Goal: Task Accomplishment & Management: Use online tool/utility

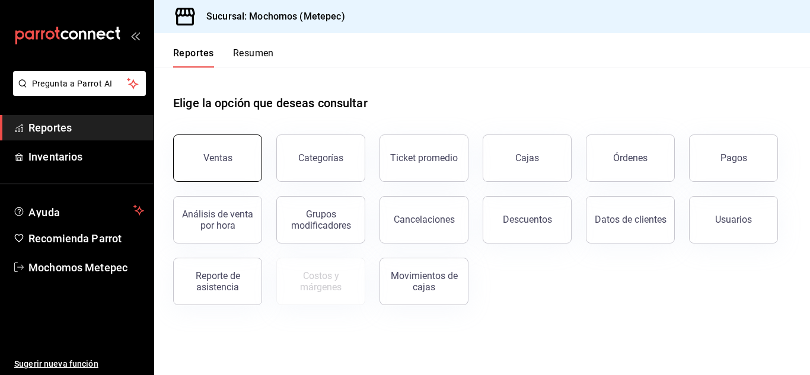
click at [224, 158] on div "Ventas" at bounding box center [217, 157] width 29 height 11
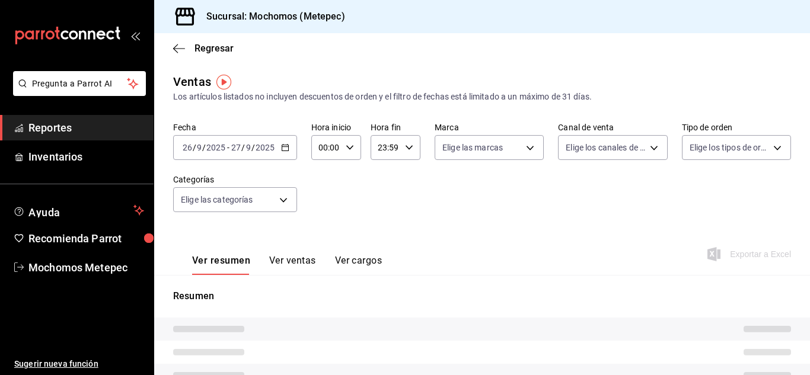
type input "05:00"
type input "PARROT,UBER_EATS,RAPPI,DIDI_FOOD,ONLINE"
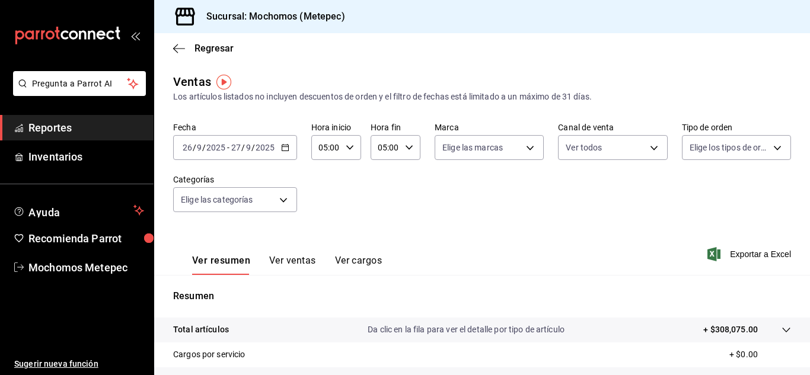
drag, startPoint x: 288, startPoint y: 145, endPoint x: 280, endPoint y: 150, distance: 9.4
click at [281, 150] on icon "button" at bounding box center [285, 148] width 8 height 8
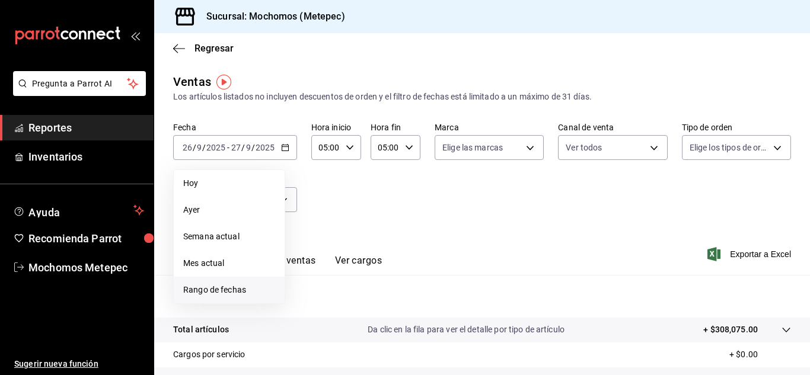
click at [245, 291] on span "Rango de fechas" at bounding box center [229, 290] width 92 height 12
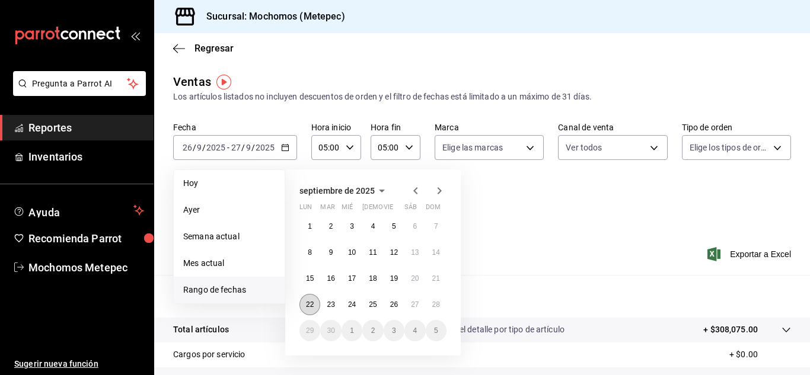
click at [314, 303] on abbr "22" at bounding box center [310, 305] width 8 height 8
click at [431, 302] on button "28" at bounding box center [436, 304] width 21 height 21
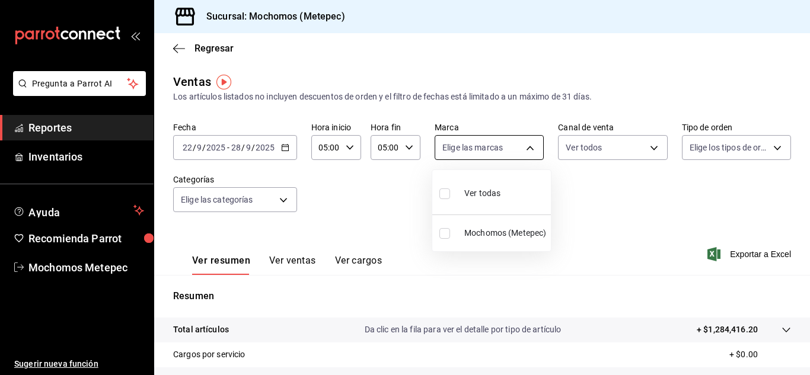
click at [528, 151] on body "Pregunta a Parrot AI Reportes Inventarios Ayuda Recomienda Parrot Mochomos Mete…" at bounding box center [405, 187] width 810 height 375
click at [444, 187] on label at bounding box center [446, 193] width 15 height 17
click at [444, 189] on input "checkbox" at bounding box center [444, 194] width 11 height 11
checkbox input "false"
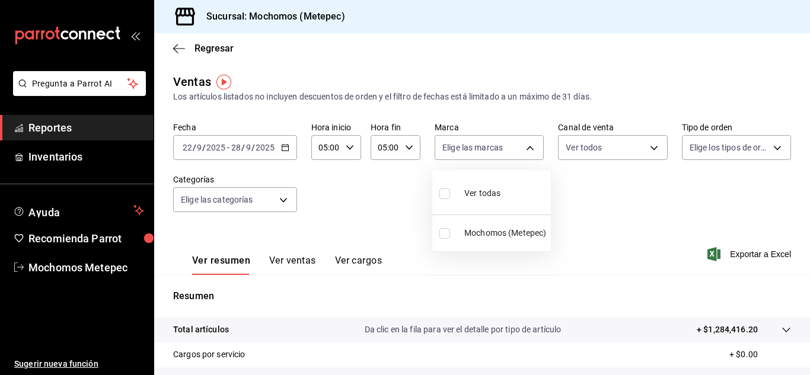
click at [444, 194] on input "checkbox" at bounding box center [444, 194] width 11 height 11
checkbox input "true"
type input "2365f74e-aa6b-4392-bdf2-72765591bddf"
checkbox input "true"
click at [641, 144] on div at bounding box center [405, 187] width 810 height 375
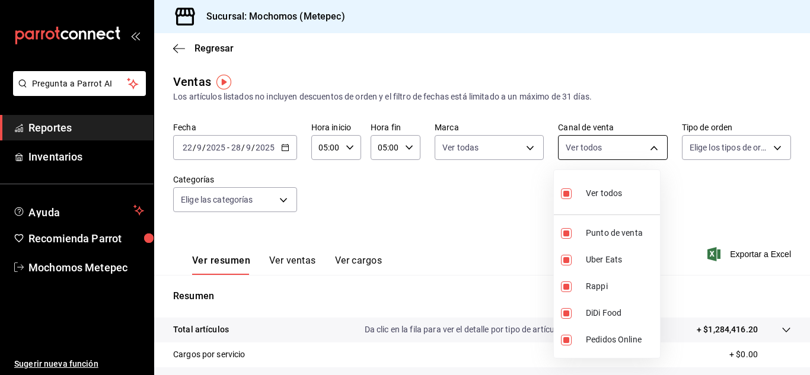
click at [648, 147] on body "Pregunta a Parrot AI Reportes Inventarios Ayuda Recomienda Parrot Mochomos Mete…" at bounding box center [405, 187] width 810 height 375
drag, startPoint x: 729, startPoint y: 159, endPoint x: 722, endPoint y: 164, distance: 8.6
click at [722, 164] on div at bounding box center [405, 187] width 810 height 375
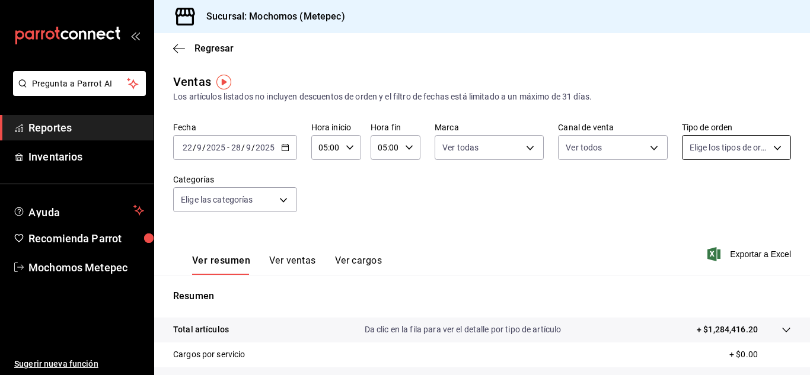
click at [759, 149] on body "Pregunta a Parrot AI Reportes Inventarios Ayuda Recomienda Parrot Mochomos Mete…" at bounding box center [405, 187] width 810 height 375
click at [689, 194] on input "checkbox" at bounding box center [688, 194] width 11 height 11
checkbox input "true"
type input "3a236ed8-2e24-47ca-8e59-ead494492482,da8509e8-5fca-4f62-958e-973104937870,EXTER…"
checkbox input "true"
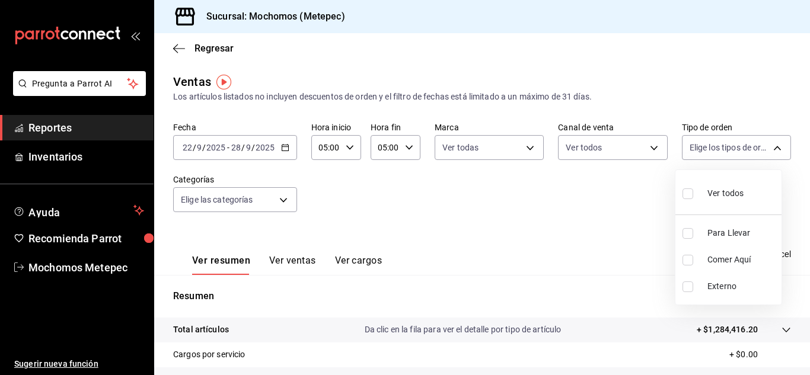
checkbox input "true"
click at [590, 181] on div at bounding box center [405, 187] width 810 height 375
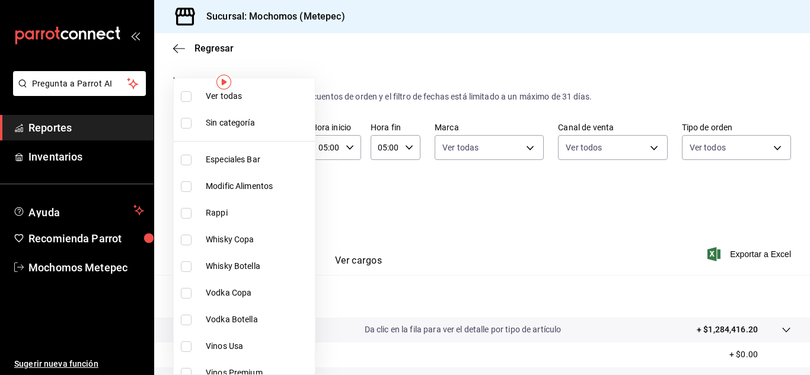
click at [288, 202] on body "Pregunta a Parrot AI Reportes Inventarios Ayuda Recomienda Parrot Mochomos Mete…" at bounding box center [405, 187] width 810 height 375
click at [183, 93] on input "checkbox" at bounding box center [186, 96] width 11 height 11
checkbox input "true"
type input "c9cbc288-c827-488d-81f5-370afefb1912,46081463-7037-4dd2-a9ab-e56ff6a8fa7c,bf958…"
checkbox input "true"
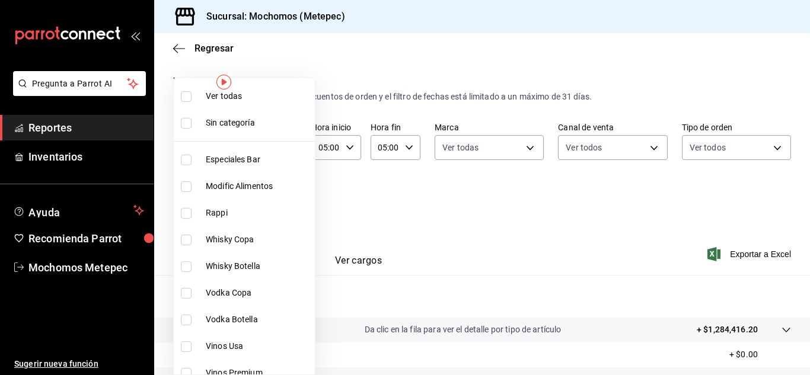
checkbox input "true"
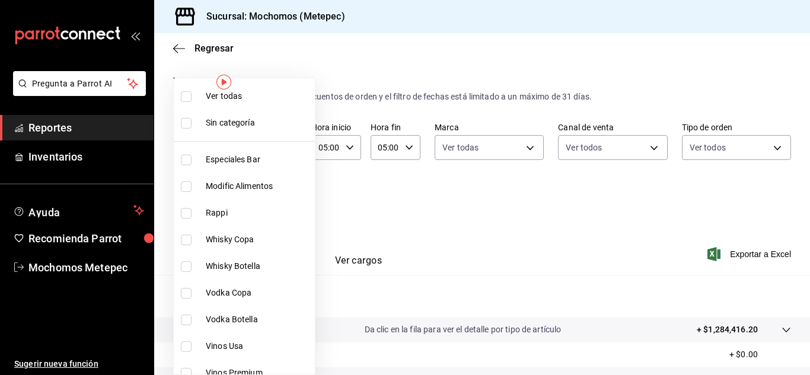
checkbox input "true"
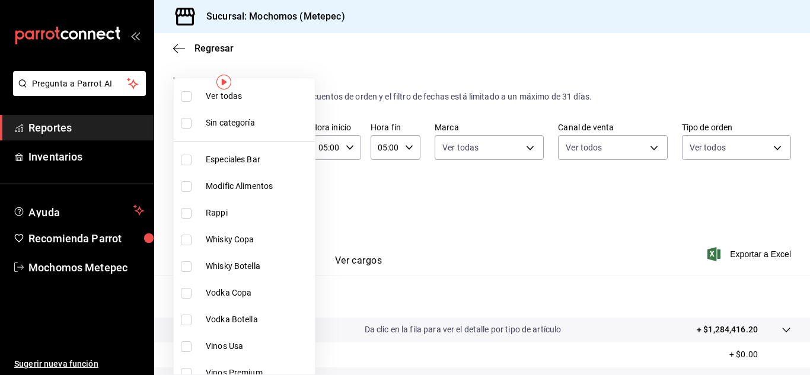
checkbox input "true"
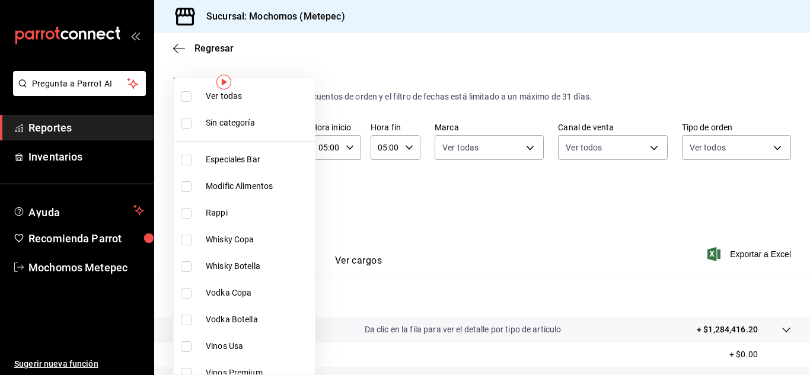
checkbox input "true"
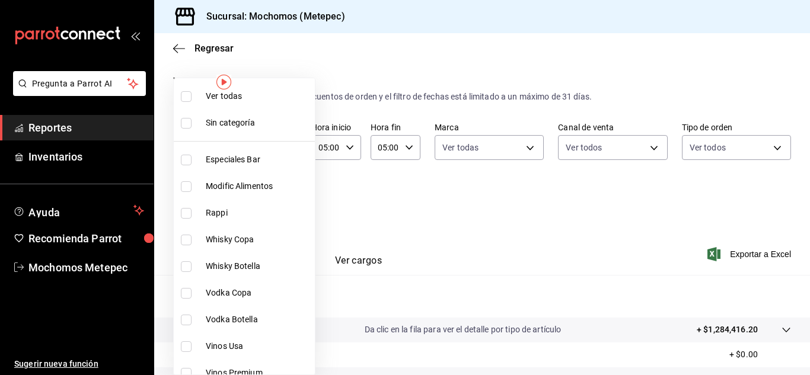
checkbox input "true"
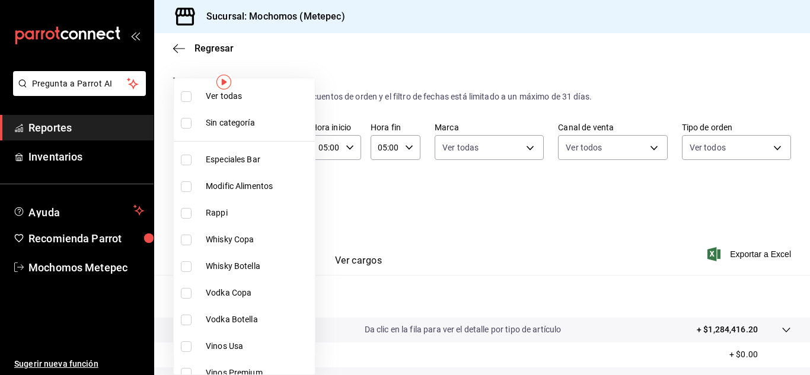
checkbox input "true"
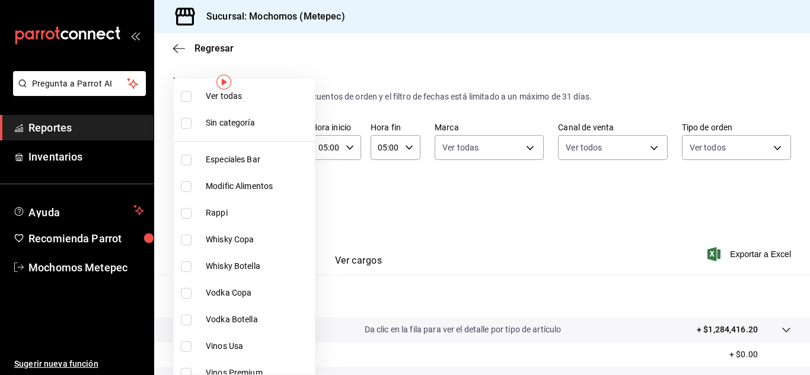
checkbox input "true"
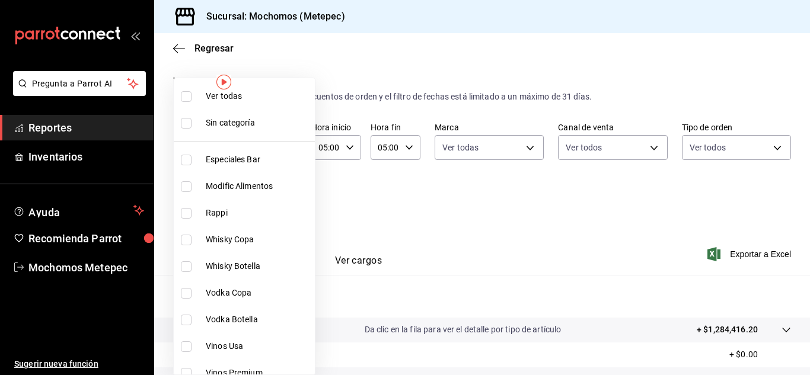
checkbox input "true"
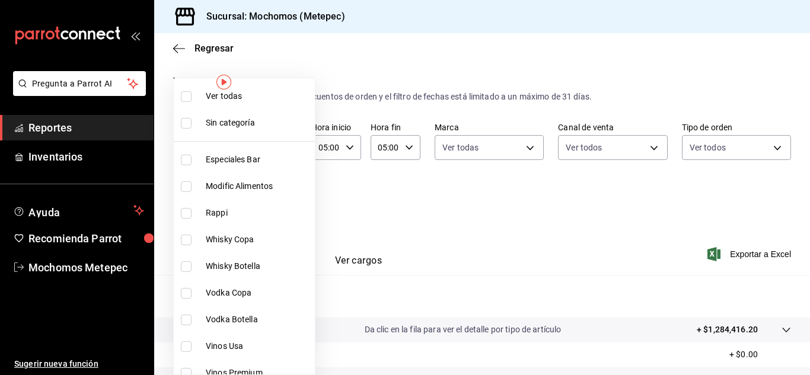
checkbox input "true"
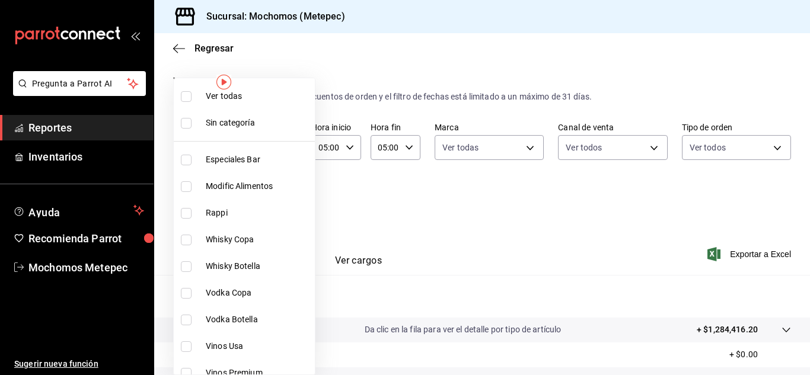
checkbox input "true"
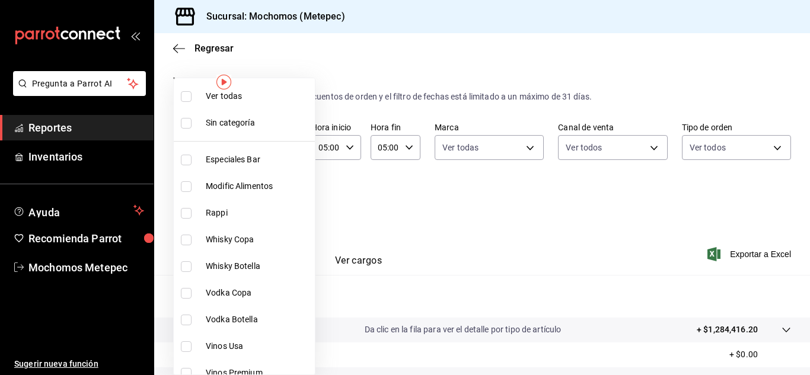
checkbox input "true"
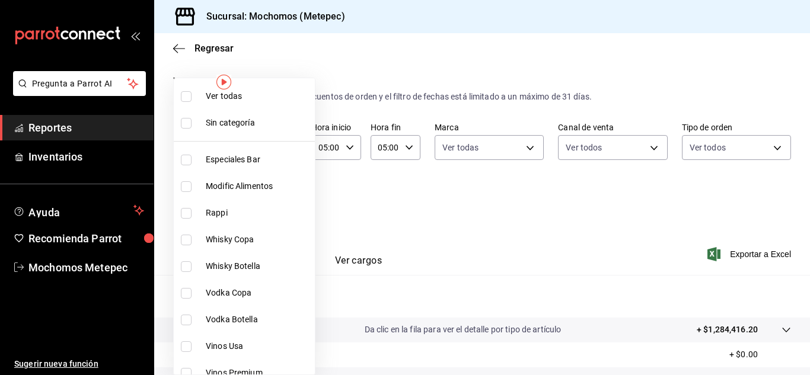
checkbox input "true"
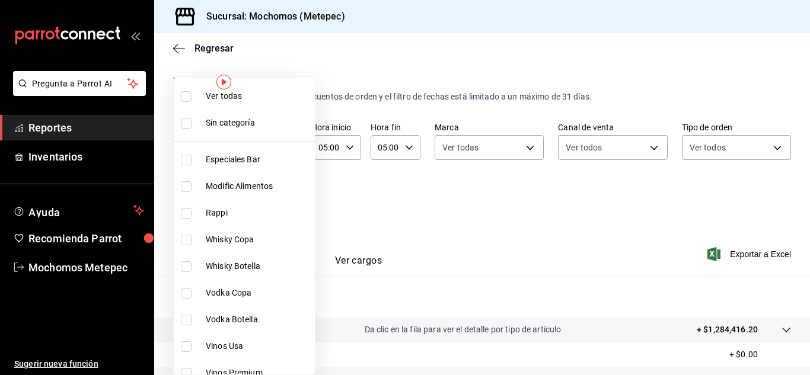
checkbox input "true"
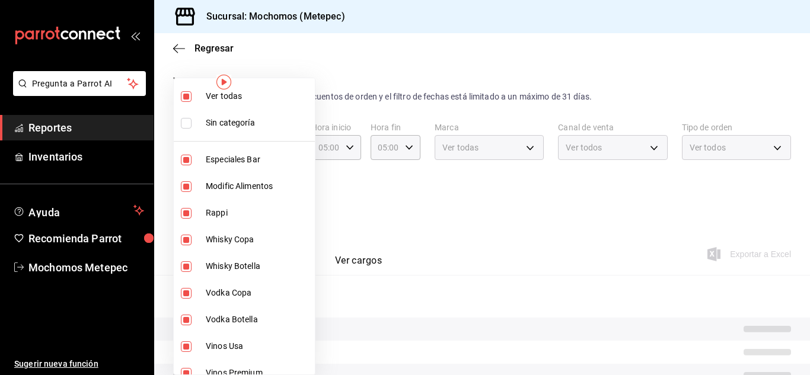
click at [507, 210] on div at bounding box center [405, 187] width 810 height 375
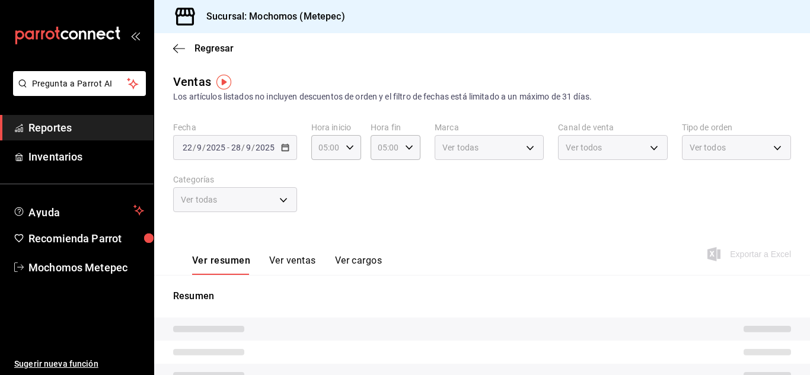
click at [470, 211] on div "Fecha [DATE] [DATE] - [DATE] [DATE] Hora inicio 05:00 Hora inicio Hora fin 05:0…" at bounding box center [482, 174] width 618 height 104
drag, startPoint x: 455, startPoint y: 211, endPoint x: 522, endPoint y: 224, distance: 68.4
click at [522, 224] on div "Fecha [DATE] [DATE] - [DATE] [DATE] Hora inicio 05:00 Hora inicio Hora fin 05:0…" at bounding box center [482, 174] width 618 height 104
drag, startPoint x: 522, startPoint y: 224, endPoint x: 574, endPoint y: 240, distance: 54.4
click at [574, 240] on div "Ver resumen Ver ventas Ver cargos Exportar a Excel" at bounding box center [482, 251] width 656 height 49
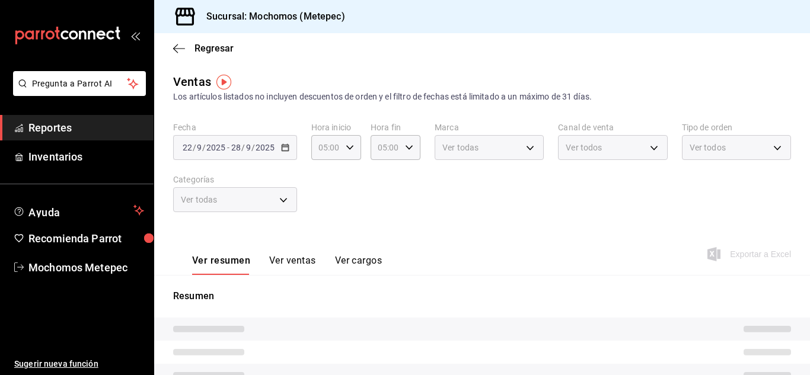
click at [719, 189] on div "Fecha [DATE] [DATE] - [DATE] [DATE] Hora inicio 05:00 Hora inicio Hora fin 05:0…" at bounding box center [482, 174] width 618 height 104
click at [503, 184] on div "Fecha [DATE] [DATE] - [DATE] [DATE] Hora inicio 05:00 Hora inicio Hora fin 05:0…" at bounding box center [482, 174] width 618 height 104
drag, startPoint x: 503, startPoint y: 184, endPoint x: 404, endPoint y: 193, distance: 99.4
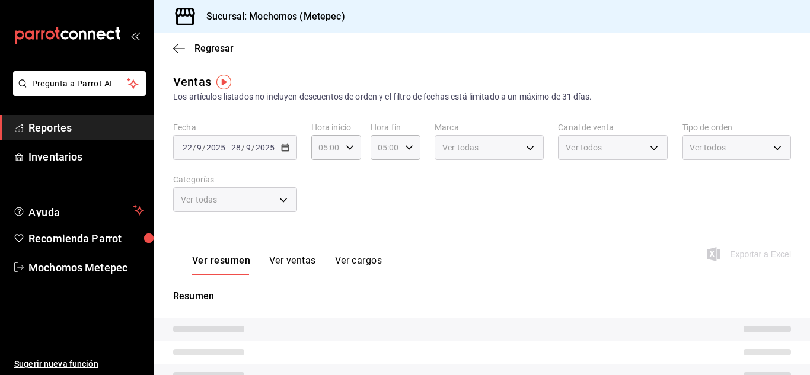
click at [404, 193] on div "Fecha [DATE] [DATE] - [DATE] [DATE] Hora inicio 05:00 Hora inicio Hora fin 05:0…" at bounding box center [482, 174] width 618 height 104
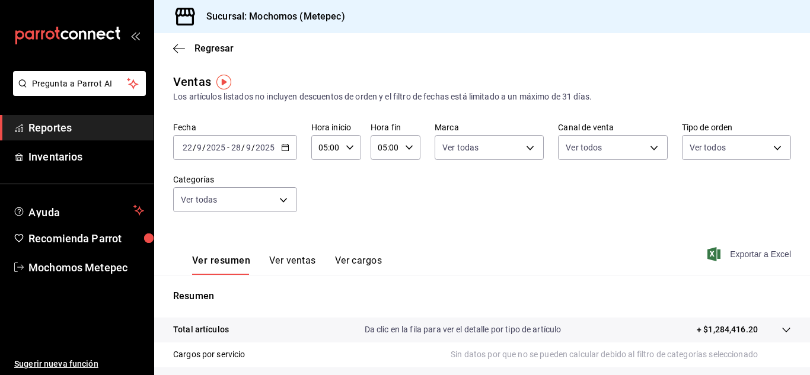
click at [738, 250] on span "Exportar a Excel" at bounding box center [750, 254] width 81 height 14
click at [283, 145] on \(Stroke\) "button" at bounding box center [285, 148] width 7 height 7
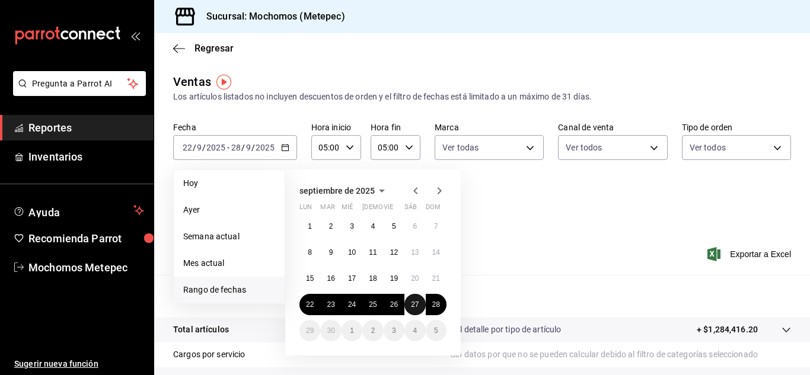
click at [404, 299] on div "1 2 3 4 5 6 7 8 9 10 11 12 13 14 15 16 17 18 19 20 21 22 23 24 25 26 27 28 29 3…" at bounding box center [372, 279] width 147 height 126
click at [304, 302] on button "22" at bounding box center [309, 304] width 21 height 21
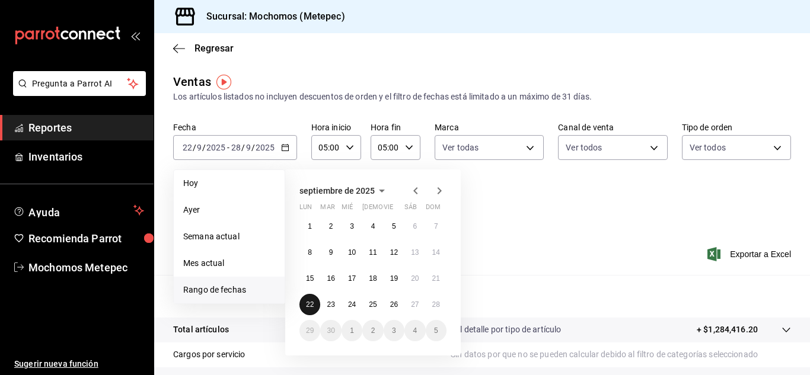
click at [310, 308] on abbr "22" at bounding box center [310, 305] width 8 height 8
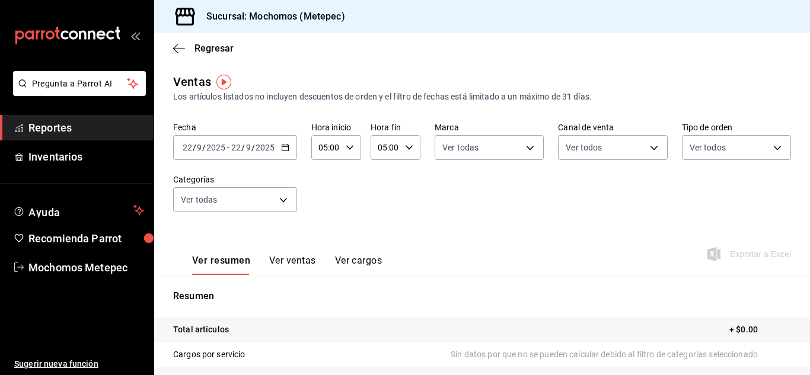
click at [288, 144] on icon "button" at bounding box center [285, 148] width 8 height 8
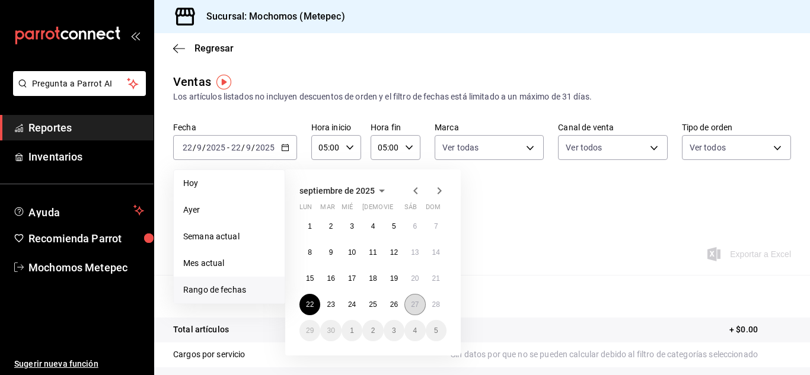
click at [408, 304] on button "27" at bounding box center [414, 304] width 21 height 21
click at [439, 308] on abbr "28" at bounding box center [436, 305] width 8 height 8
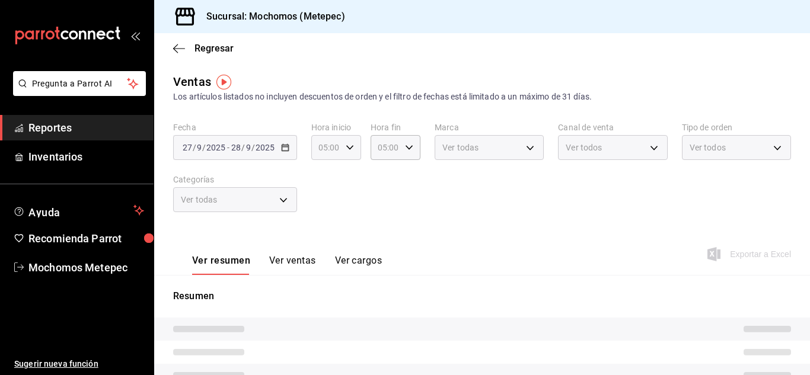
click at [354, 149] on div "05:00 Hora inicio" at bounding box center [336, 147] width 50 height 25
drag, startPoint x: 321, startPoint y: 172, endPoint x: 355, endPoint y: 194, distance: 40.3
click at [355, 194] on div "00 01 02 03 04 05 06 07 08 09 10 11 12 13 14 15 16 17 18 19 20 21 22 23 00 01 0…" at bounding box center [335, 211] width 49 height 95
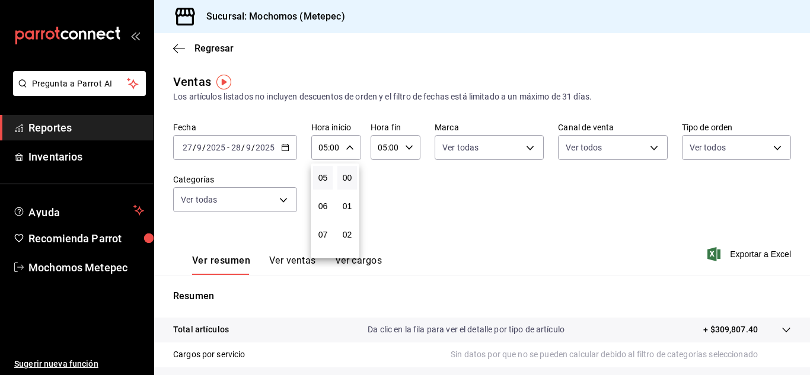
click at [413, 195] on div at bounding box center [405, 187] width 810 height 375
click at [526, 148] on body "Pregunta a Parrot AI Reportes Inventarios Ayuda Recomienda Parrot Mochomos Mete…" at bounding box center [405, 187] width 810 height 375
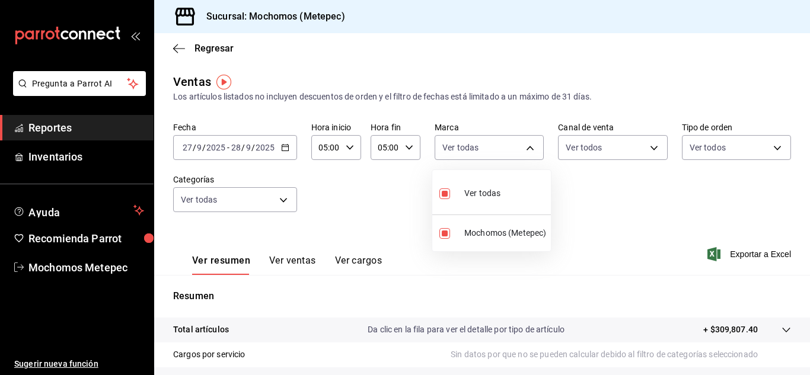
click at [633, 212] on div at bounding box center [405, 187] width 810 height 375
click at [735, 249] on span "Exportar a Excel" at bounding box center [750, 254] width 81 height 14
click at [99, 134] on span "Reportes" at bounding box center [86, 128] width 116 height 16
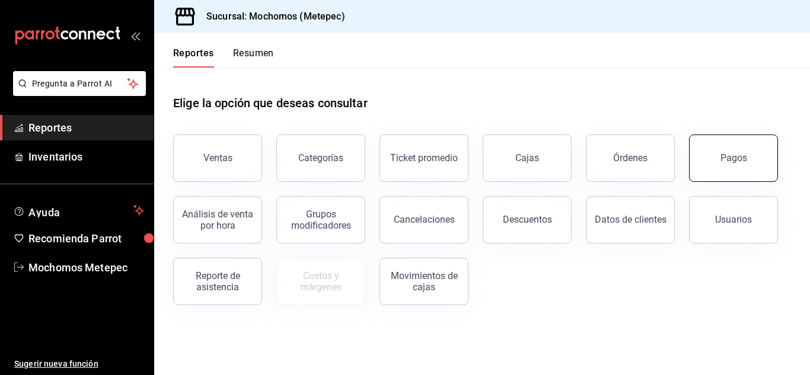
click at [738, 151] on button "Pagos" at bounding box center [733, 158] width 89 height 47
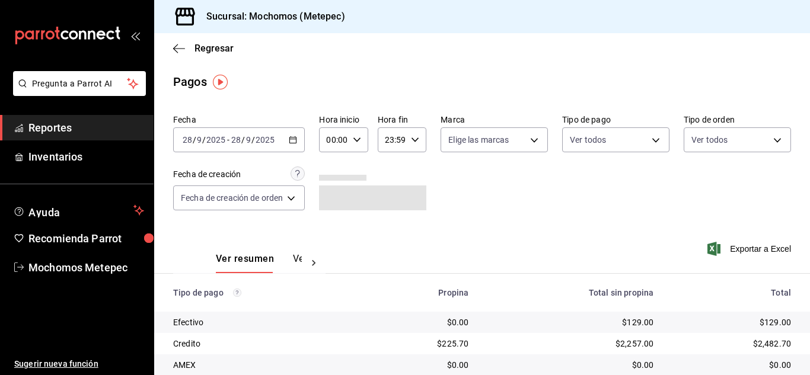
click at [291, 136] on icon "button" at bounding box center [293, 140] width 8 height 8
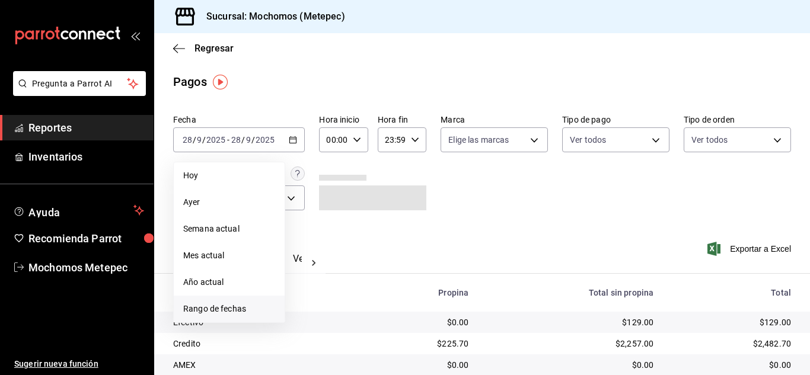
click at [228, 308] on span "Rango de fechas" at bounding box center [229, 309] width 92 height 12
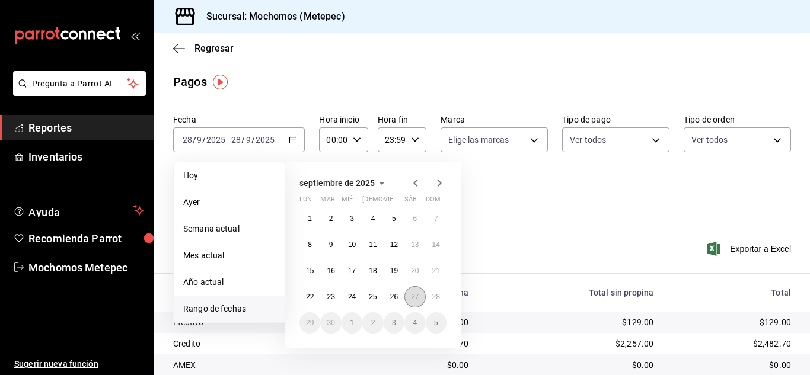
click at [415, 295] on abbr "27" at bounding box center [415, 297] width 8 height 8
click at [436, 302] on button "28" at bounding box center [436, 296] width 21 height 21
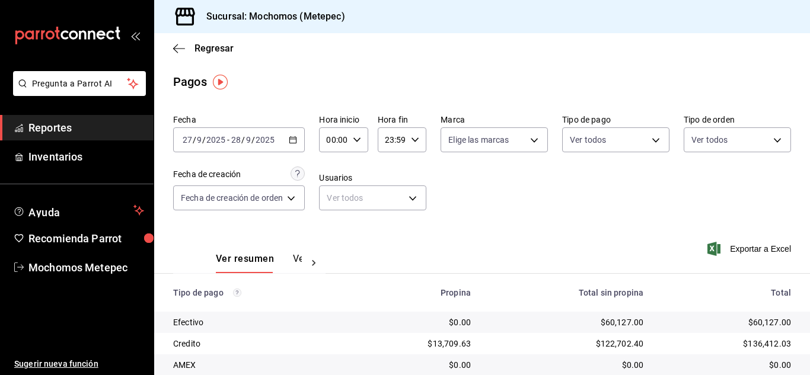
click at [358, 139] on icon "button" at bounding box center [357, 140] width 8 height 8
click at [330, 210] on span "05" at bounding box center [332, 208] width 5 height 9
type input "05:00"
click at [412, 138] on div at bounding box center [405, 187] width 810 height 375
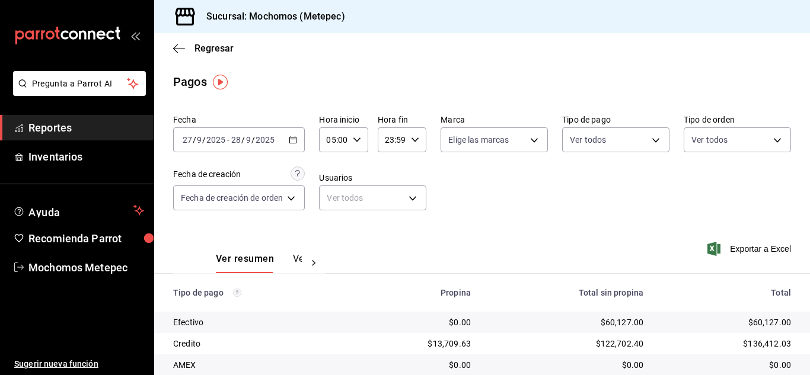
click at [416, 139] on icon "button" at bounding box center [415, 140] width 8 height 8
click at [391, 230] on span "05" at bounding box center [389, 225] width 5 height 9
click at [415, 166] on span "00" at bounding box center [413, 169] width 5 height 9
type input "05:00"
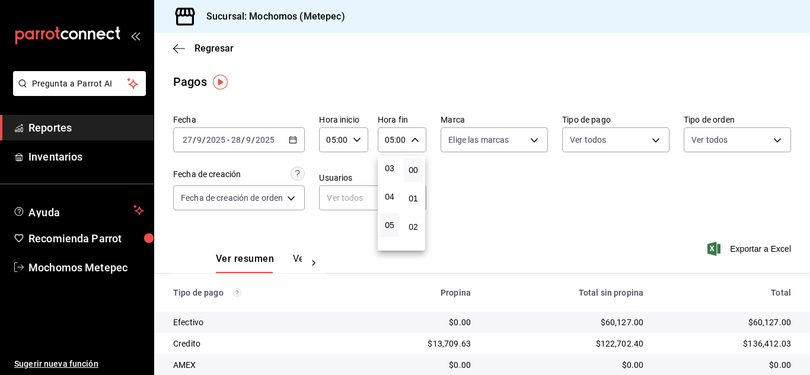
click at [464, 175] on div at bounding box center [405, 187] width 810 height 375
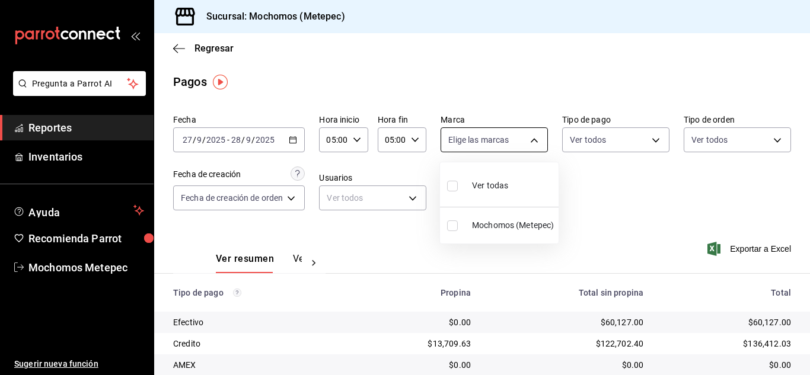
click at [531, 146] on body "Pregunta a Parrot AI Reportes Inventarios Ayuda Recomienda Parrot Mochomos Mete…" at bounding box center [405, 187] width 810 height 375
click at [451, 189] on input "checkbox" at bounding box center [452, 186] width 11 height 11
checkbox input "true"
type input "2365f74e-aa6b-4392-bdf2-72765591bddf"
checkbox input "true"
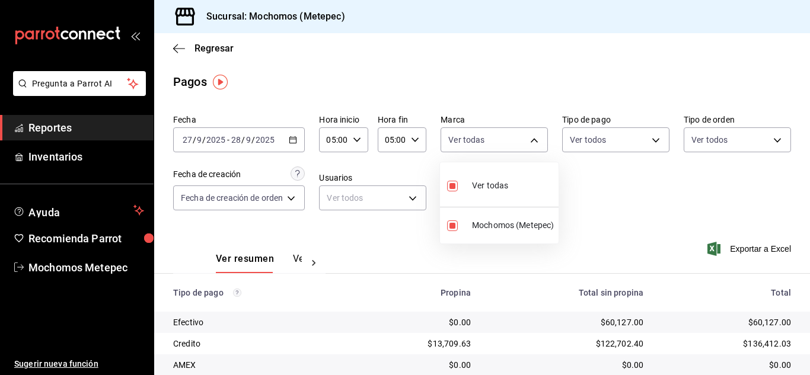
click at [651, 141] on div at bounding box center [405, 187] width 810 height 375
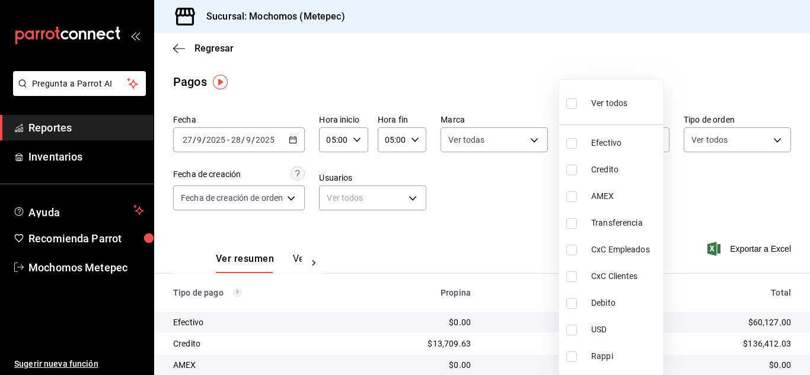
click at [651, 141] on body "Pregunta a Parrot AI Reportes Inventarios Ayuda Recomienda Parrot Mochomos Mete…" at bounding box center [405, 187] width 810 height 375
click at [572, 103] on input "checkbox" at bounding box center [571, 103] width 11 height 11
checkbox input "true"
type input "188bd14d-3513-42cc-9f46-285d81389660,34ef211f-a798-45d1-ab41-0af7a85efbb2,c7bcb…"
checkbox input "true"
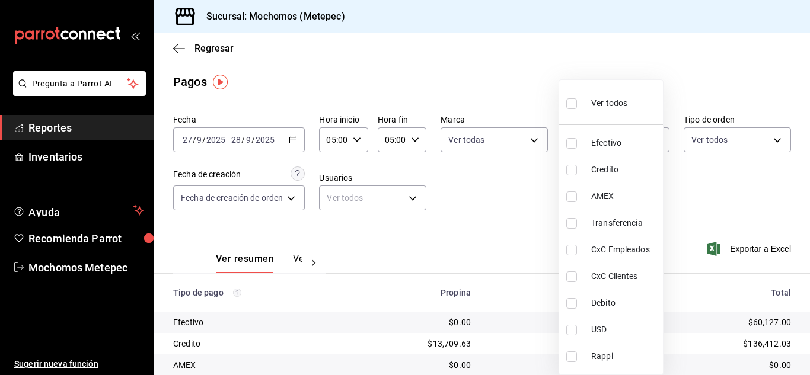
checkbox input "true"
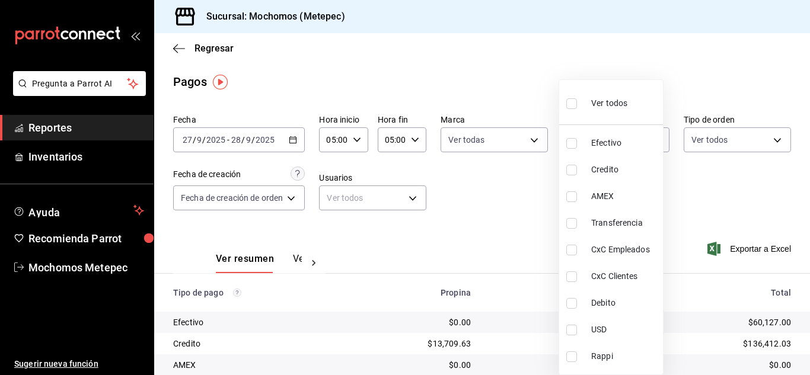
checkbox input "true"
click at [761, 144] on div at bounding box center [405, 187] width 810 height 375
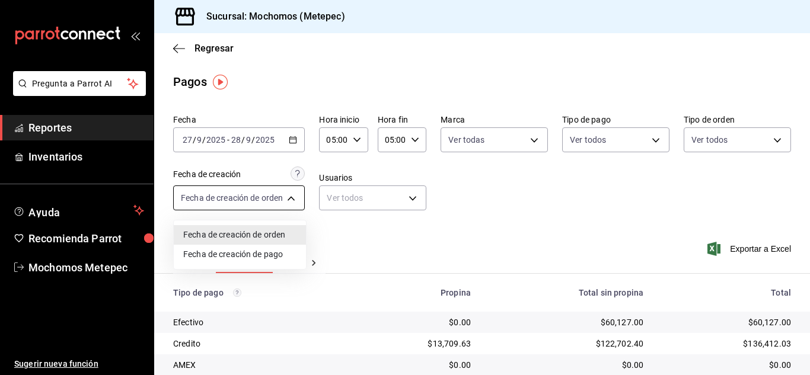
click at [294, 193] on body "Pregunta a Parrot AI Reportes Inventarios Ayuda Recomienda Parrot Mochomos Mete…" at bounding box center [405, 187] width 810 height 375
click at [374, 210] on div at bounding box center [405, 187] width 810 height 375
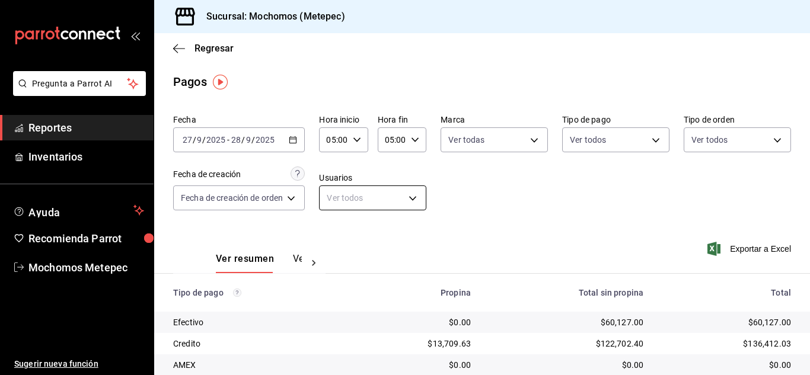
click at [395, 196] on body "Pregunta a Parrot AI Reportes Inventarios Ayuda Recomienda Parrot Mochomos Mete…" at bounding box center [405, 187] width 810 height 375
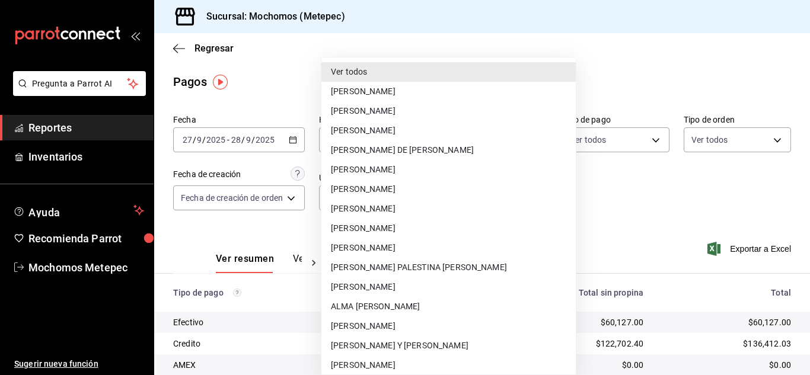
click at [352, 71] on li "Ver todos" at bounding box center [448, 72] width 254 height 20
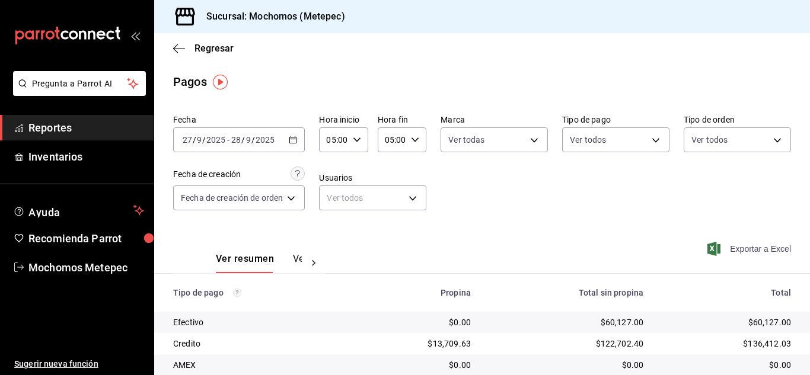
click at [724, 251] on span "Exportar a Excel" at bounding box center [750, 249] width 81 height 14
click at [751, 246] on span "Exportar a Excel" at bounding box center [750, 249] width 81 height 14
click at [553, 211] on div "Fecha [DATE] [DATE] - [DATE] [DATE] Hora inicio 05:00 Hora inicio Hora fin 05:0…" at bounding box center [482, 167] width 618 height 115
click at [110, 126] on span "Reportes" at bounding box center [86, 128] width 116 height 16
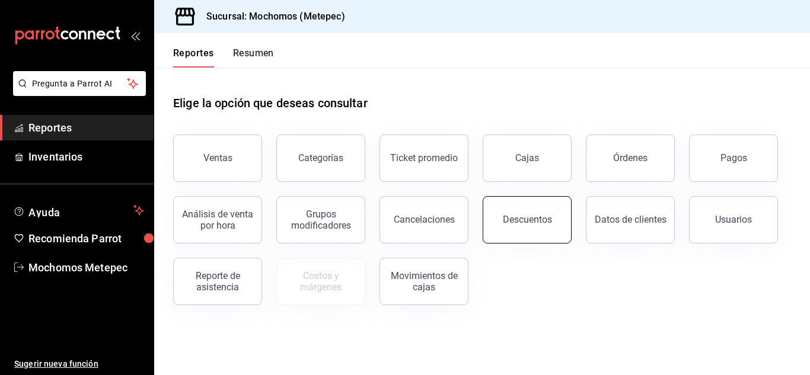
click at [550, 206] on button "Descuentos" at bounding box center [527, 219] width 89 height 47
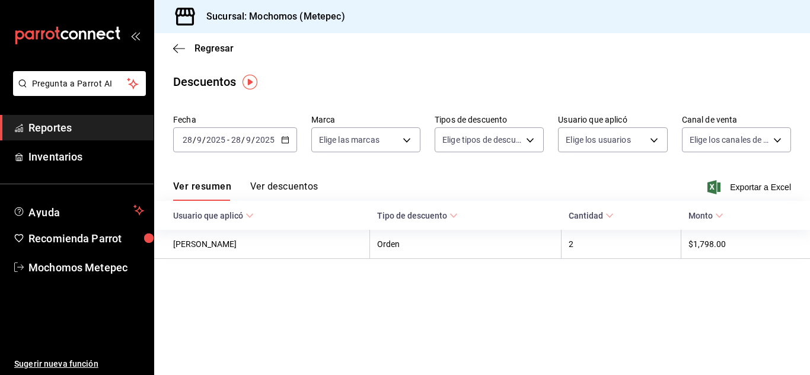
click at [283, 141] on icon "button" at bounding box center [285, 140] width 8 height 8
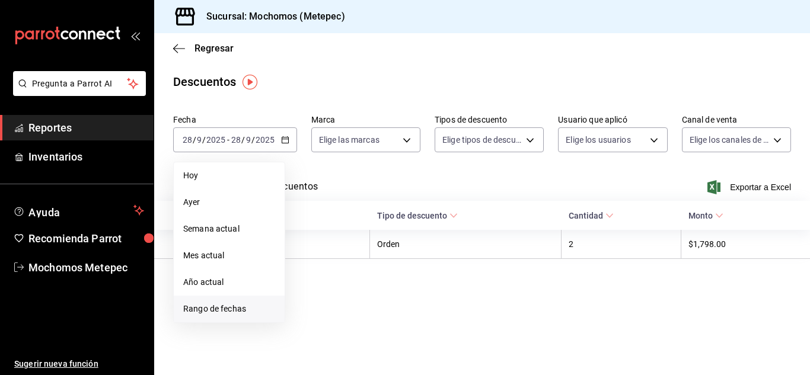
click at [240, 308] on span "Rango de fechas" at bounding box center [229, 309] width 92 height 12
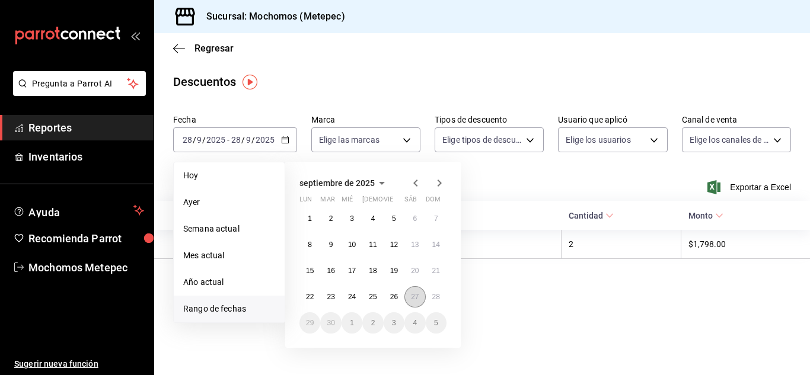
click at [409, 297] on button "27" at bounding box center [414, 296] width 21 height 21
click at [436, 297] on abbr "28" at bounding box center [436, 297] width 8 height 8
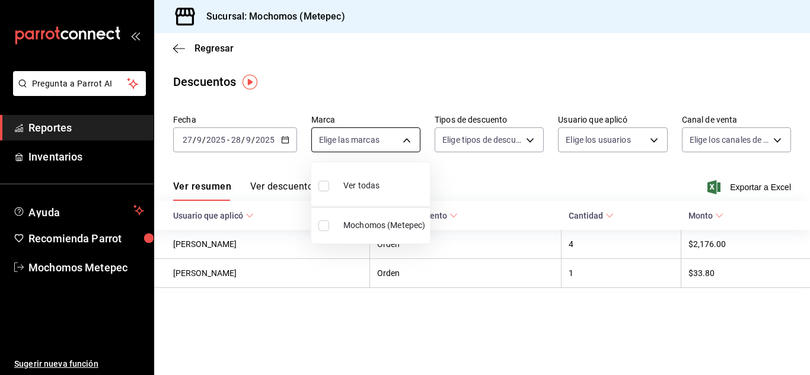
click at [390, 139] on body "Pregunta a Parrot AI Reportes Inventarios Ayuda Recomienda Parrot Mochomos Mete…" at bounding box center [405, 187] width 810 height 375
click at [323, 189] on input "checkbox" at bounding box center [323, 186] width 11 height 11
checkbox input "true"
type input "2365f74e-aa6b-4392-bdf2-72765591bddf"
checkbox input "true"
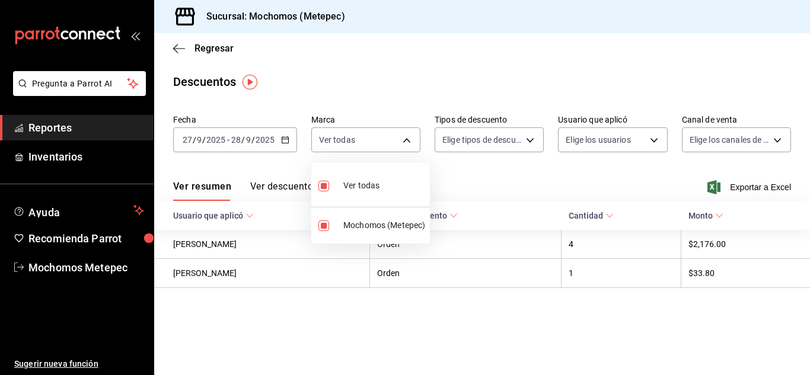
click at [490, 180] on div at bounding box center [405, 187] width 810 height 375
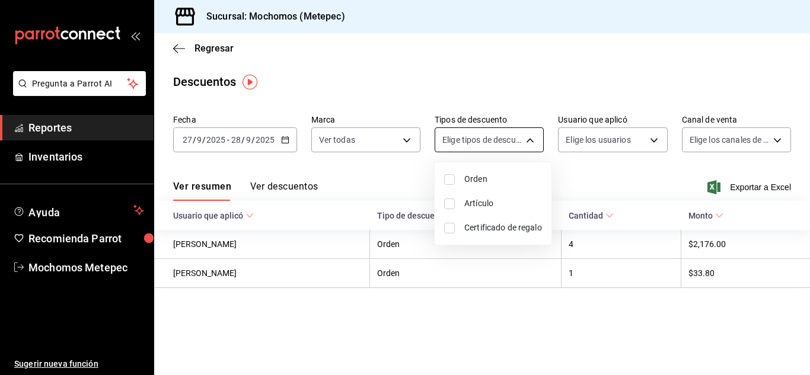
click at [524, 139] on body "Pregunta a Parrot AI Reportes Inventarios Ayuda Recomienda Parrot Mochomos Mete…" at bounding box center [405, 187] width 810 height 375
click at [448, 180] on input "checkbox" at bounding box center [449, 179] width 11 height 11
checkbox input "true"
type input "ORDER"
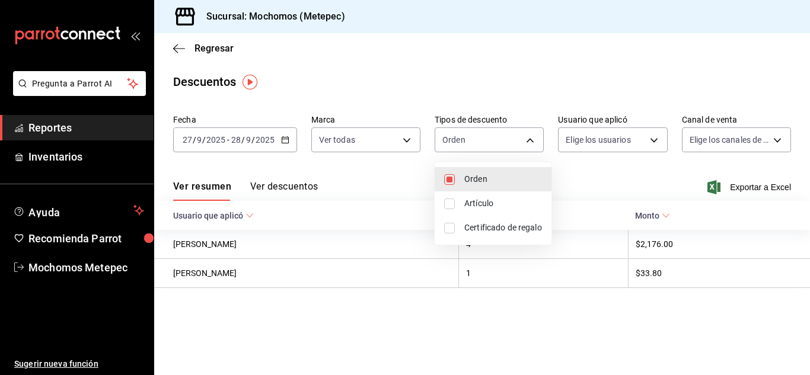
click at [448, 205] on input "checkbox" at bounding box center [449, 204] width 11 height 11
checkbox input "true"
type input "ORDER,ORDER_ITEM"
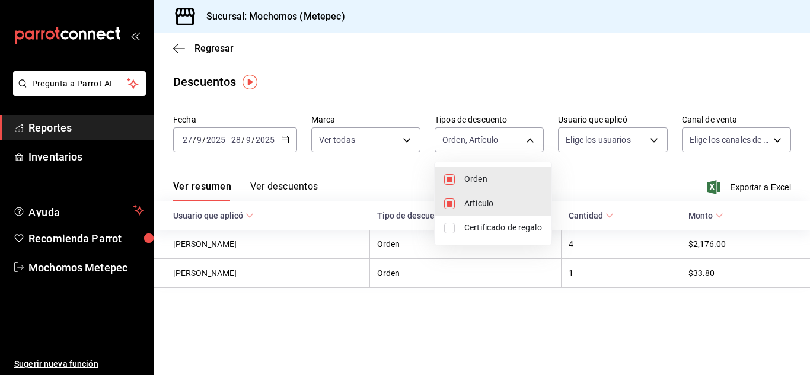
click at [451, 230] on input "checkbox" at bounding box center [449, 228] width 11 height 11
checkbox input "true"
type input "ORDER,ORDER_ITEM,CARD_REWARD"
click at [626, 171] on div at bounding box center [405, 187] width 810 height 375
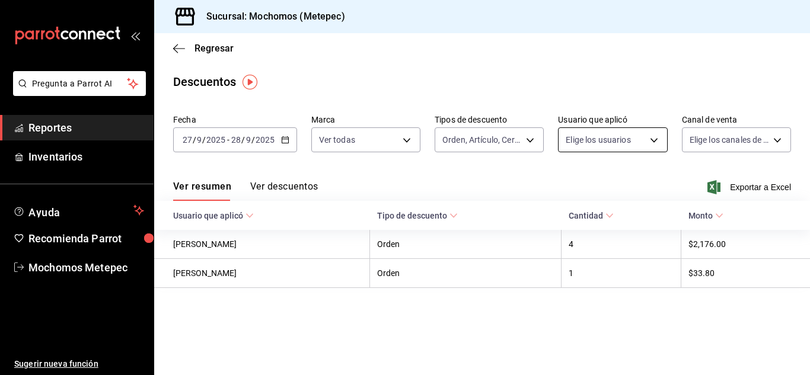
click at [650, 140] on body "Pregunta a Parrot AI Reportes Inventarios Ayuda Recomienda Parrot Mochomos Mete…" at bounding box center [405, 187] width 810 height 375
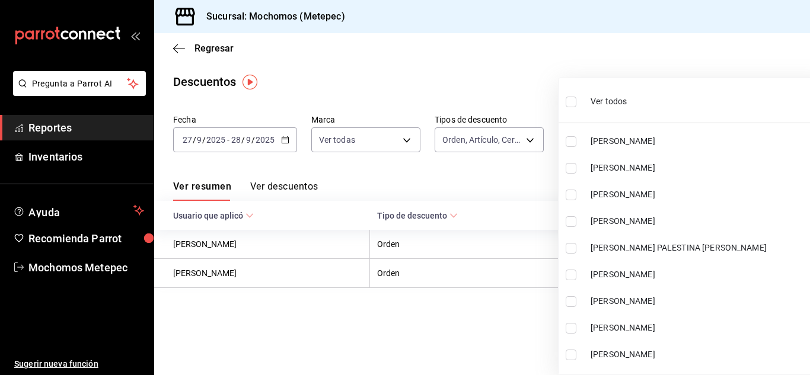
click at [572, 101] on input "checkbox" at bounding box center [571, 102] width 11 height 11
checkbox input "true"
click at [566, 98] on ul "Ver todos [PERSON_NAME] [PERSON_NAME] [PERSON_NAME] [PERSON_NAME] PALESTINA [PE…" at bounding box center [695, 226] width 272 height 297
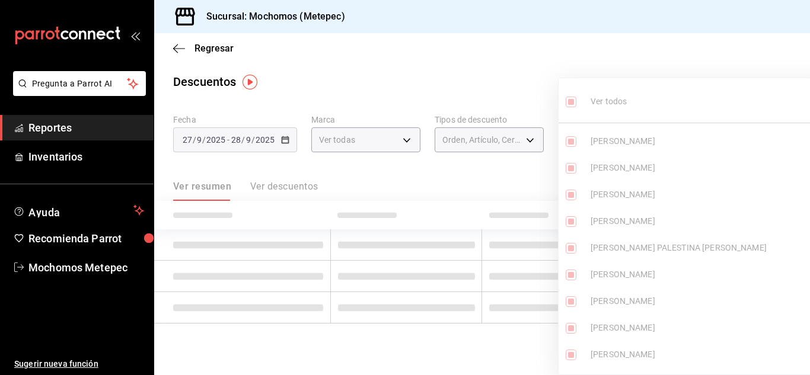
type input "df790d15-ec38-42c3-bceb-be8321e7cbee,5427a10e-4da5-4446-897f-9f4d07d23e04,dcf14…"
checkbox input "true"
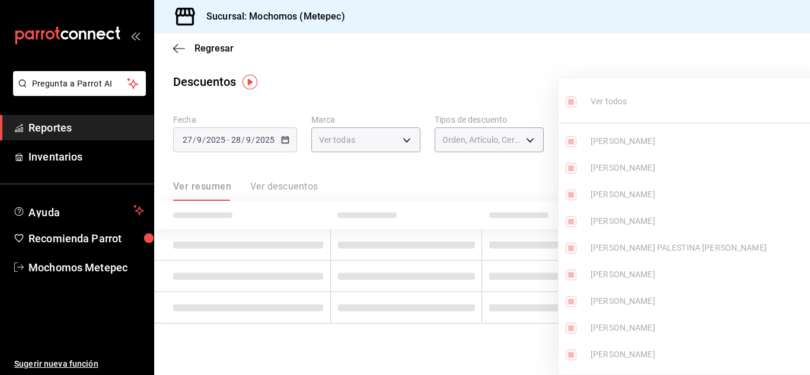
checkbox input "true"
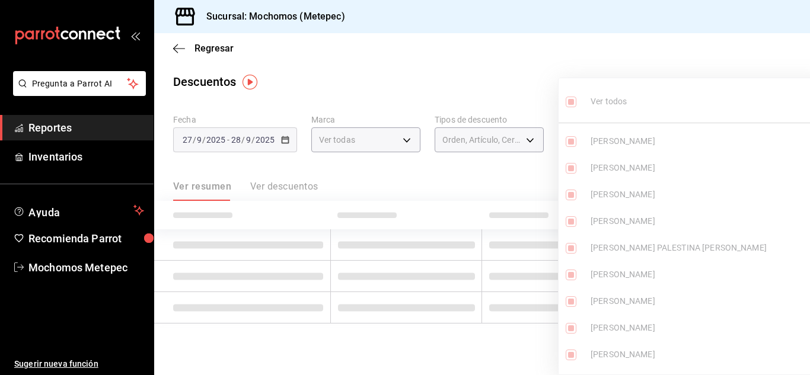
checkbox input "true"
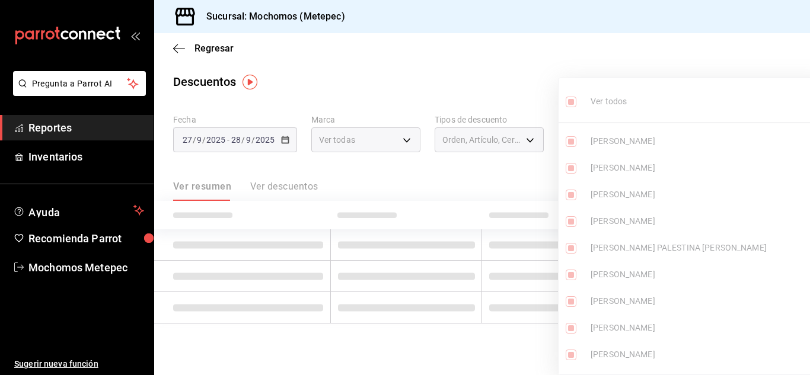
checkbox input "true"
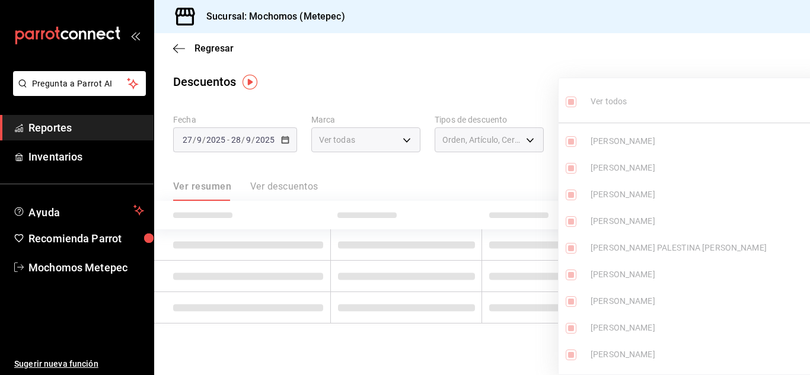
checkbox input "true"
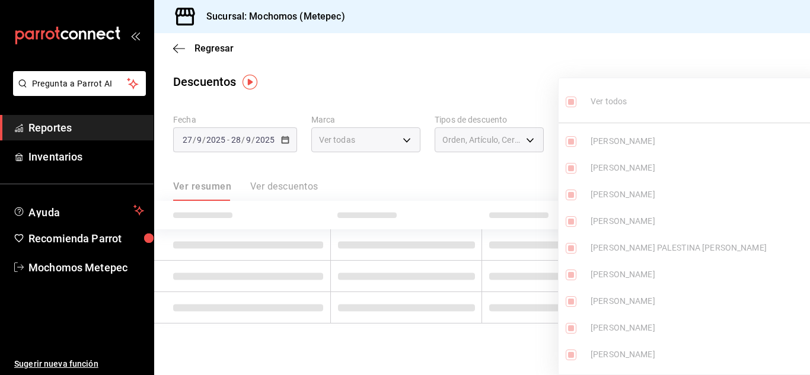
checkbox input "true"
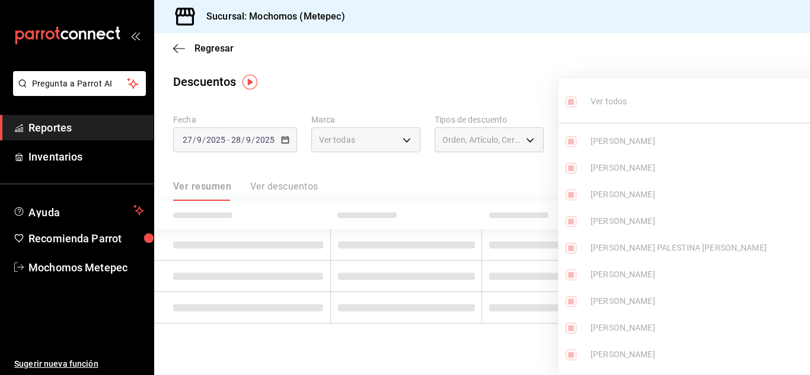
checkbox input "true"
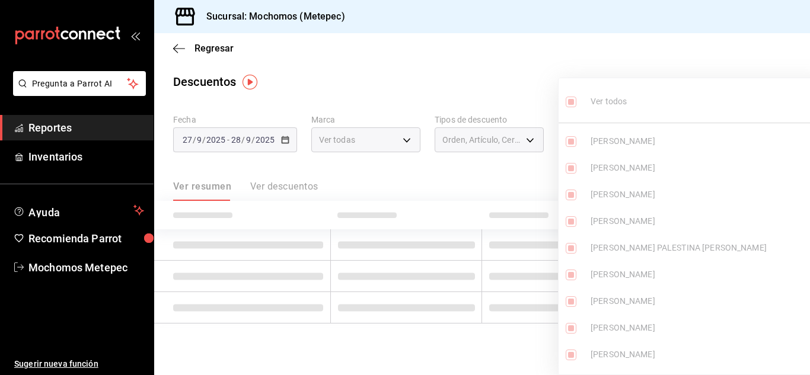
checkbox input "true"
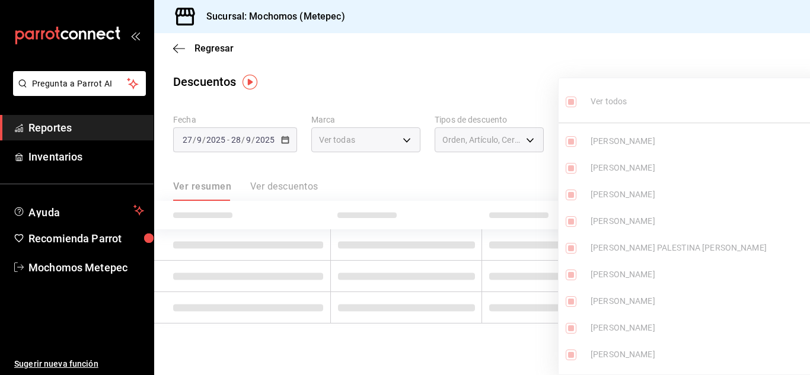
checkbox input "true"
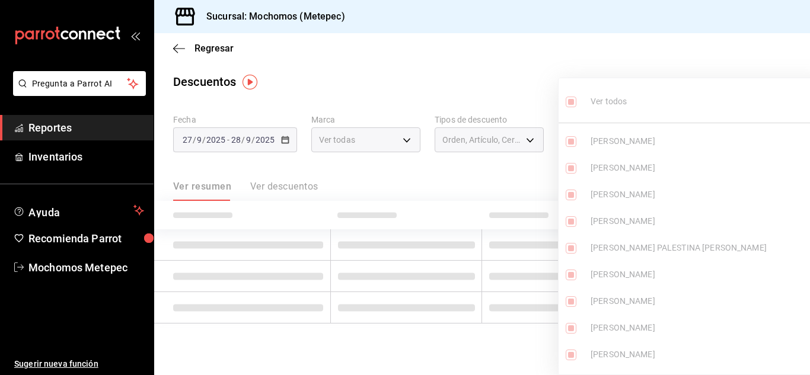
checkbox input "true"
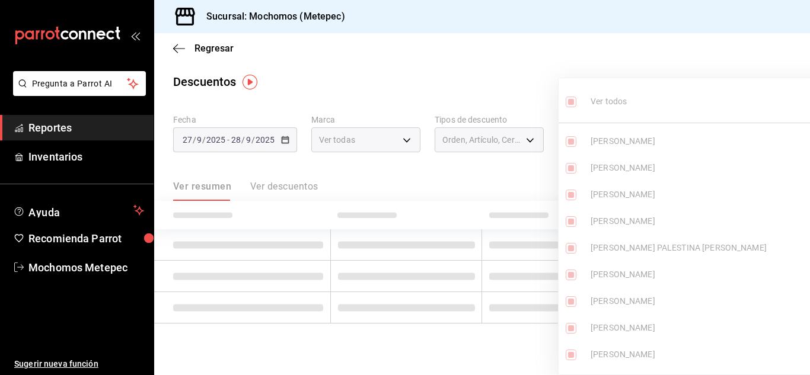
checkbox input "true"
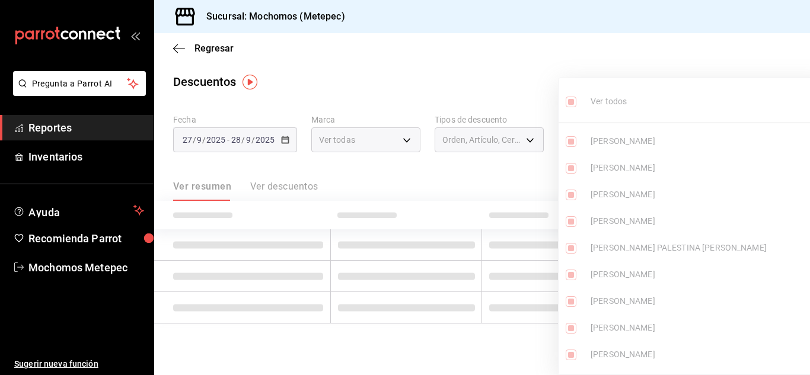
checkbox input "true"
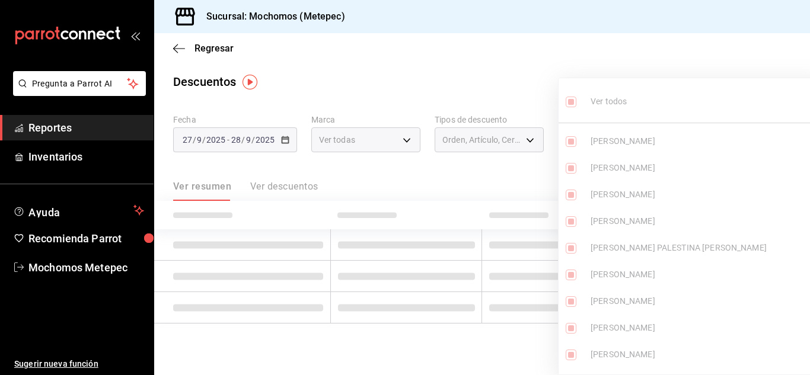
checkbox input "true"
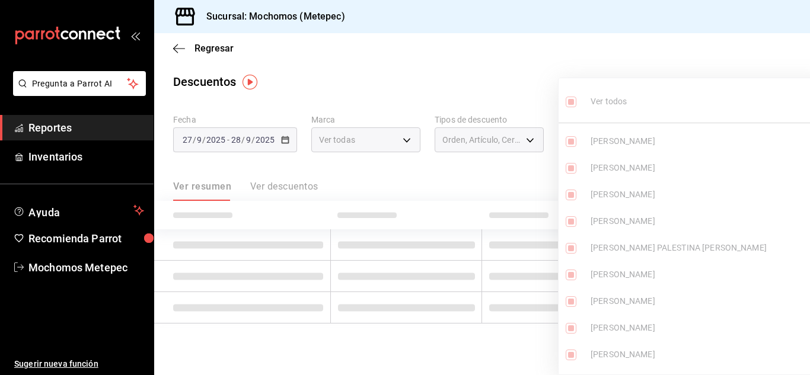
checkbox input "true"
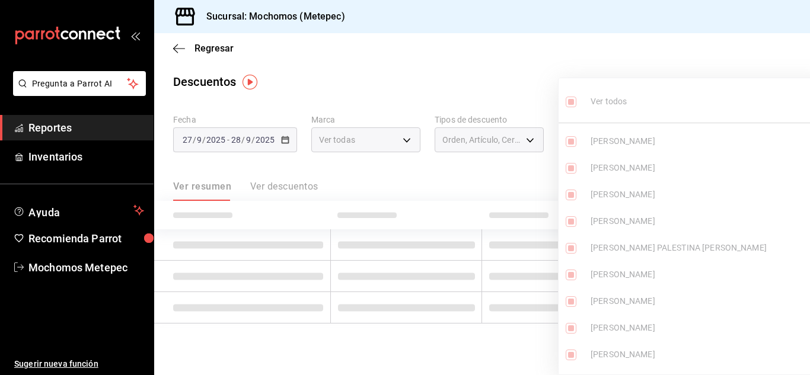
checkbox input "true"
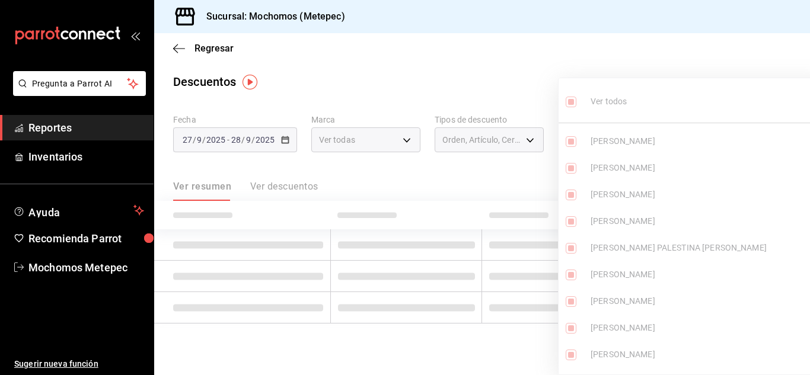
checkbox input "true"
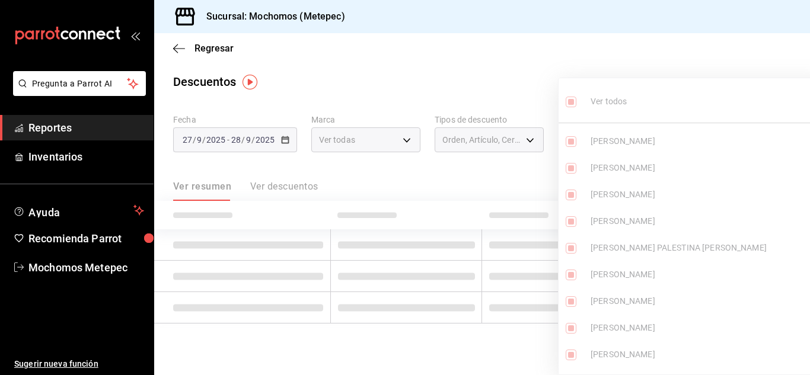
checkbox input "true"
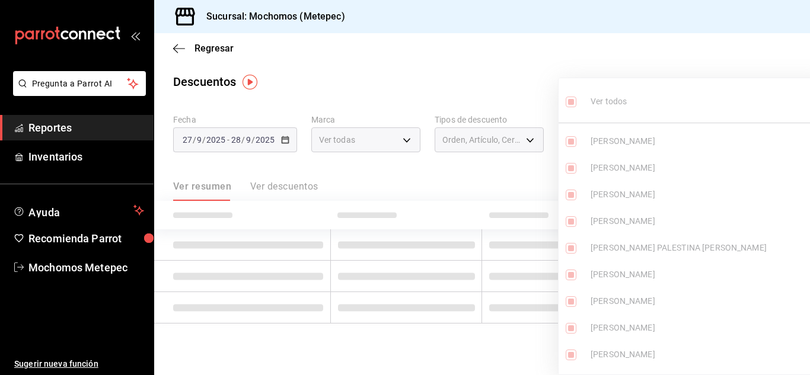
checkbox input "true"
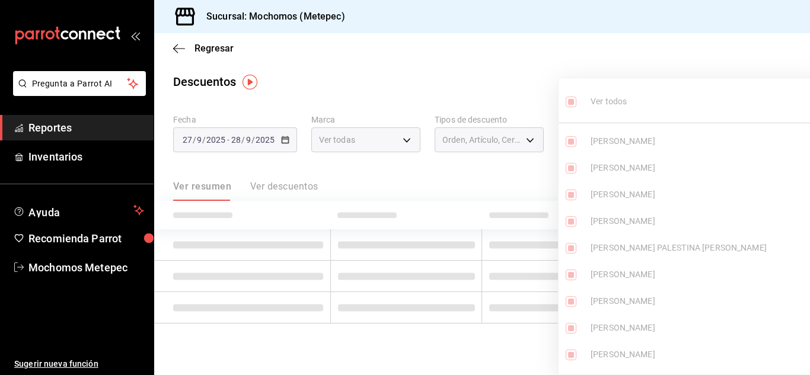
checkbox input "true"
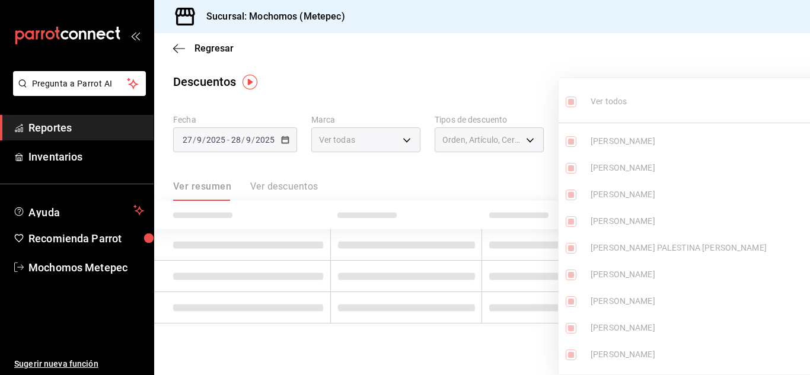
click at [639, 60] on div at bounding box center [405, 187] width 810 height 375
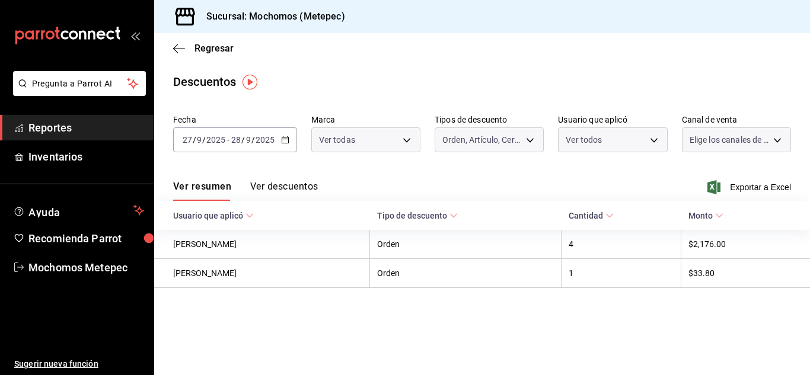
click at [638, 65] on div at bounding box center [405, 187] width 810 height 375
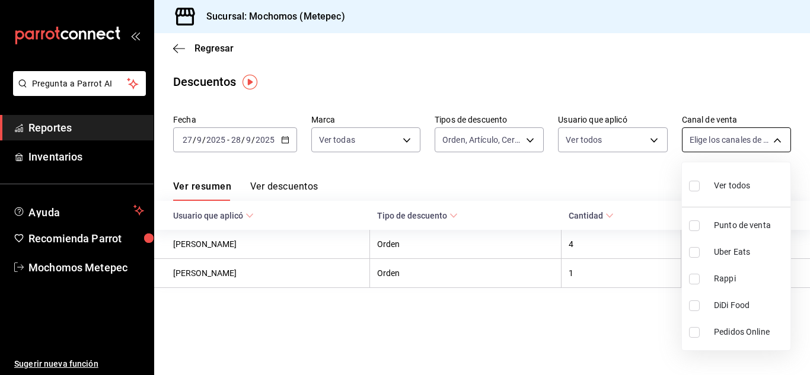
click at [762, 148] on body "Pregunta a Parrot AI Reportes Inventarios Ayuda Recomienda Parrot Mochomos Mete…" at bounding box center [405, 187] width 810 height 375
click at [694, 183] on input "checkbox" at bounding box center [694, 186] width 11 height 11
click at [571, 170] on div at bounding box center [405, 187] width 810 height 375
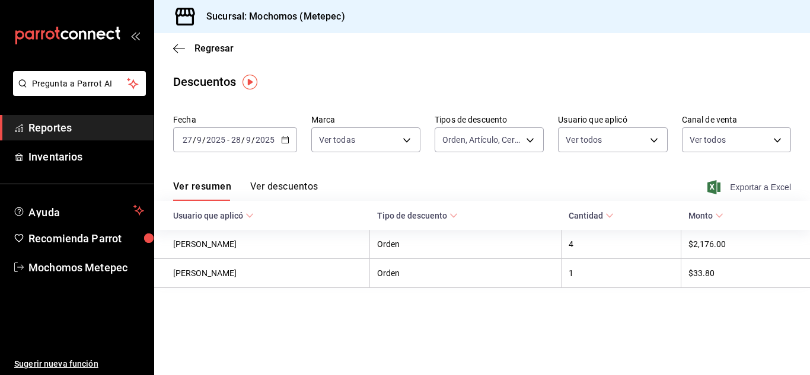
click at [770, 193] on span "Exportar a Excel" at bounding box center [750, 187] width 81 height 14
click at [84, 126] on span "Reportes" at bounding box center [86, 128] width 116 height 16
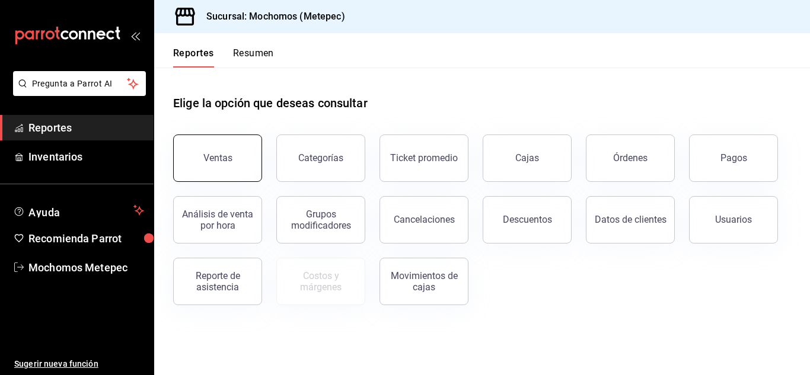
click at [215, 160] on div "Ventas" at bounding box center [217, 157] width 29 height 11
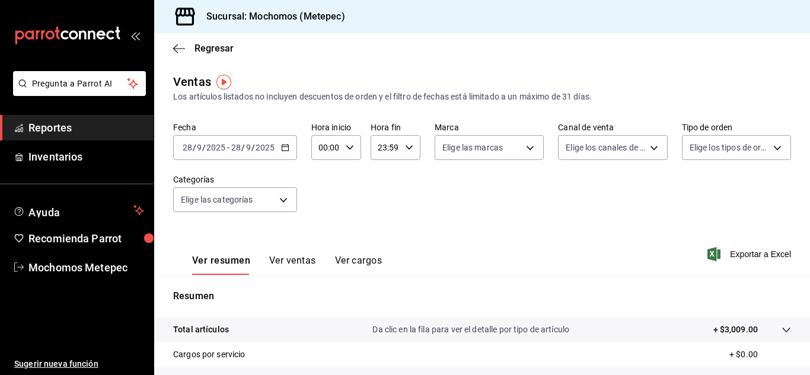
click at [289, 152] on div "[DATE] [DATE] - [DATE] [DATE]" at bounding box center [235, 147] width 124 height 25
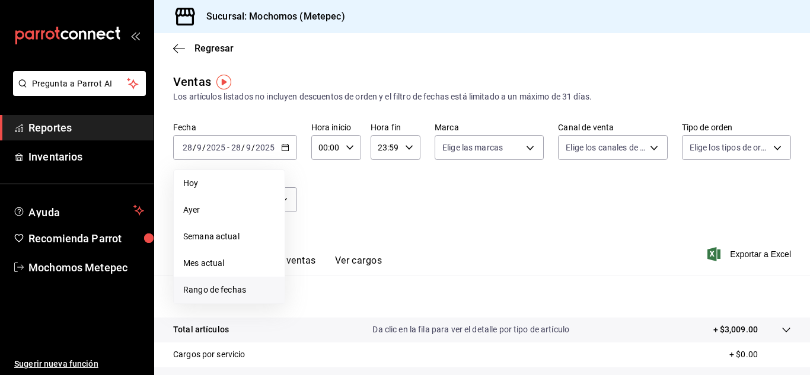
click at [247, 288] on span "Rango de fechas" at bounding box center [229, 290] width 92 height 12
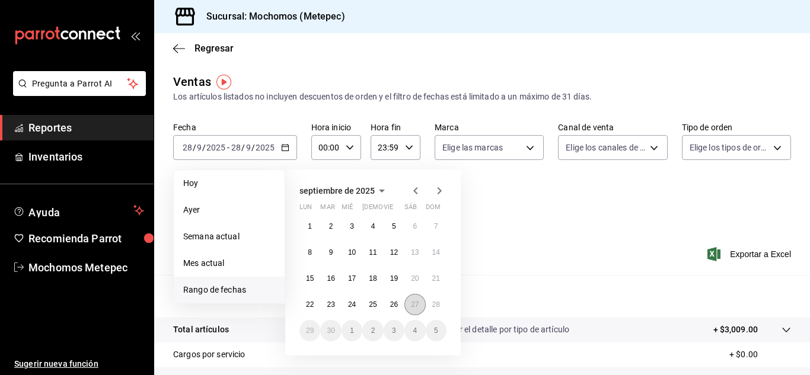
click at [412, 305] on abbr "27" at bounding box center [415, 305] width 8 height 8
click at [439, 308] on abbr "28" at bounding box center [436, 305] width 8 height 8
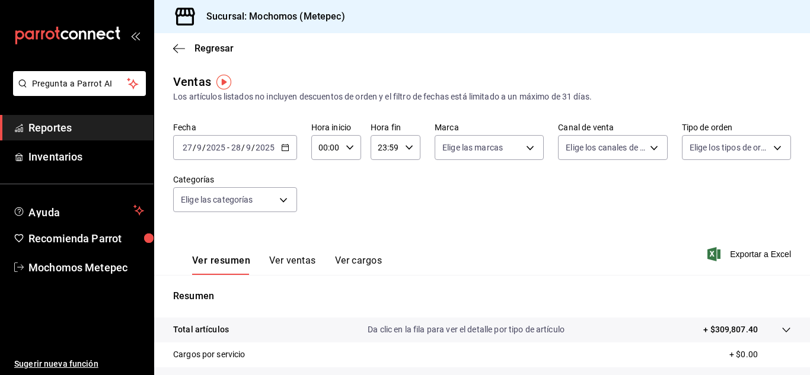
click at [350, 146] on icon "button" at bounding box center [350, 148] width 8 height 8
click at [322, 224] on span "05" at bounding box center [322, 226] width 5 height 9
click at [431, 208] on div at bounding box center [405, 187] width 810 height 375
click at [407, 147] on icon "button" at bounding box center [409, 148] width 8 height 8
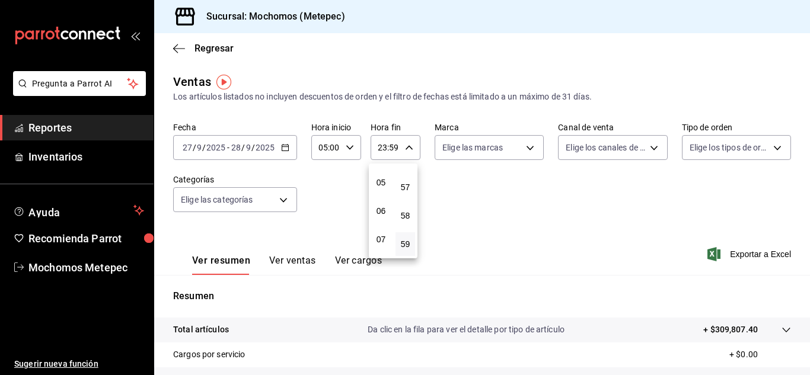
scroll to position [135, 0]
click at [381, 188] on span "05" at bounding box center [380, 184] width 5 height 9
click at [410, 169] on button "00" at bounding box center [406, 178] width 20 height 24
click at [504, 207] on div at bounding box center [405, 187] width 810 height 375
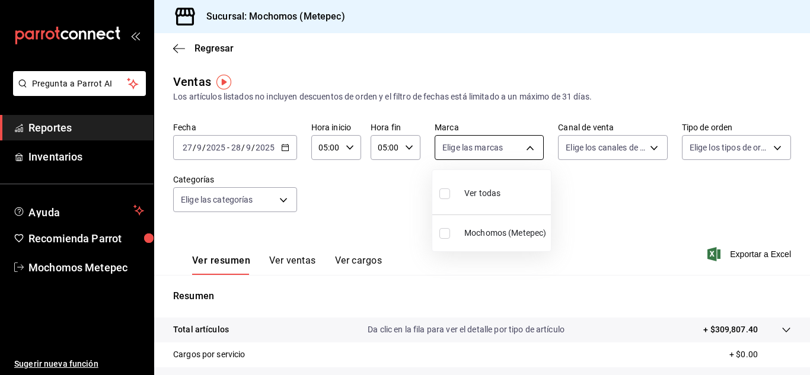
click at [524, 147] on body "Pregunta a Parrot AI Reportes Inventarios Ayuda Recomienda Parrot Mochomos Mete…" at bounding box center [405, 187] width 810 height 375
click at [444, 194] on input "checkbox" at bounding box center [444, 194] width 11 height 11
click at [617, 224] on div at bounding box center [405, 187] width 810 height 375
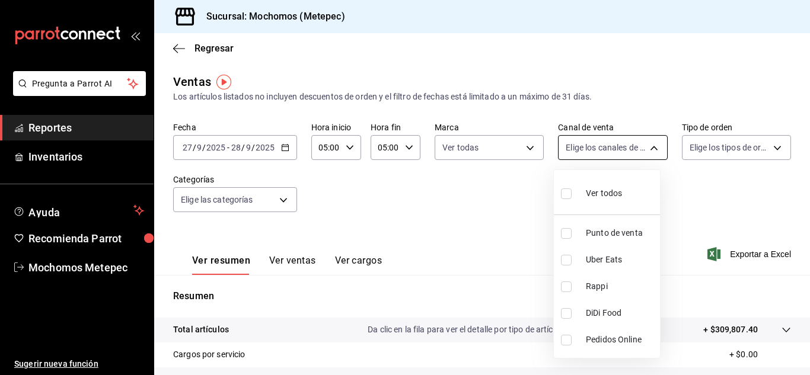
click at [647, 150] on body "Pregunta a Parrot AI Reportes Inventarios Ayuda Recomienda Parrot Mochomos Mete…" at bounding box center [405, 187] width 810 height 375
click at [565, 195] on input "checkbox" at bounding box center [566, 194] width 11 height 11
click at [763, 143] on div at bounding box center [405, 187] width 810 height 375
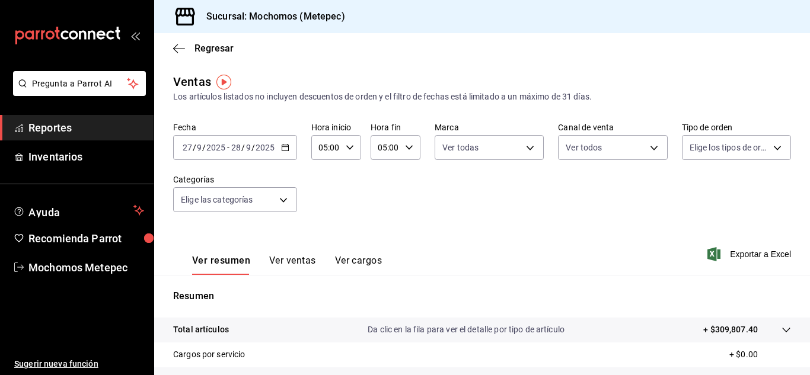
click at [763, 143] on body "Pregunta a Parrot AI Reportes Inventarios Ayuda Recomienda Parrot Mochomos Mete…" at bounding box center [405, 187] width 810 height 375
click at [687, 193] on input "checkbox" at bounding box center [688, 194] width 11 height 11
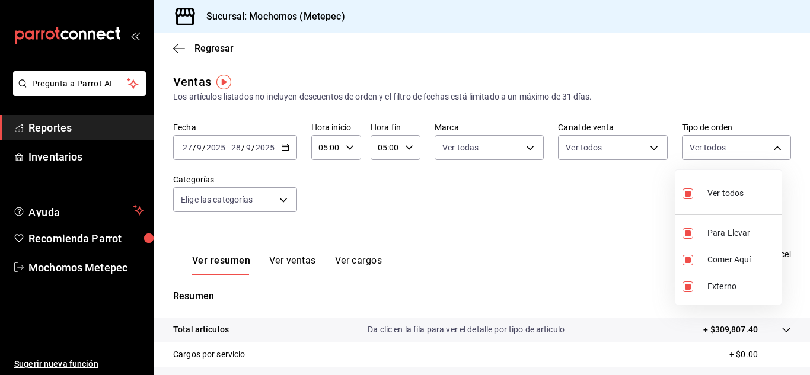
click at [571, 200] on div at bounding box center [405, 187] width 810 height 375
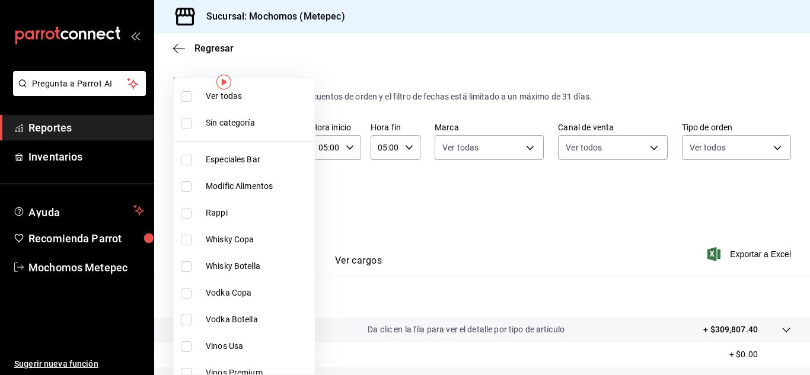
click at [280, 200] on body "Pregunta a Parrot AI Reportes Inventarios Ayuda Recomienda Parrot Mochomos Mete…" at bounding box center [405, 187] width 810 height 375
click at [183, 93] on input "checkbox" at bounding box center [186, 96] width 11 height 11
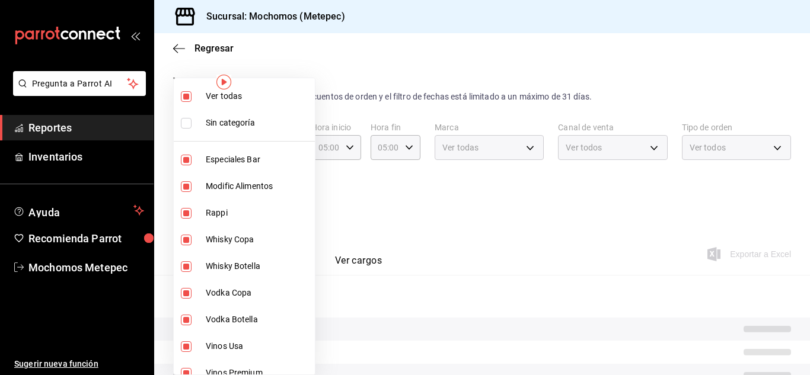
click at [466, 238] on div at bounding box center [405, 187] width 810 height 375
